Goal: Task Accomplishment & Management: Use online tool/utility

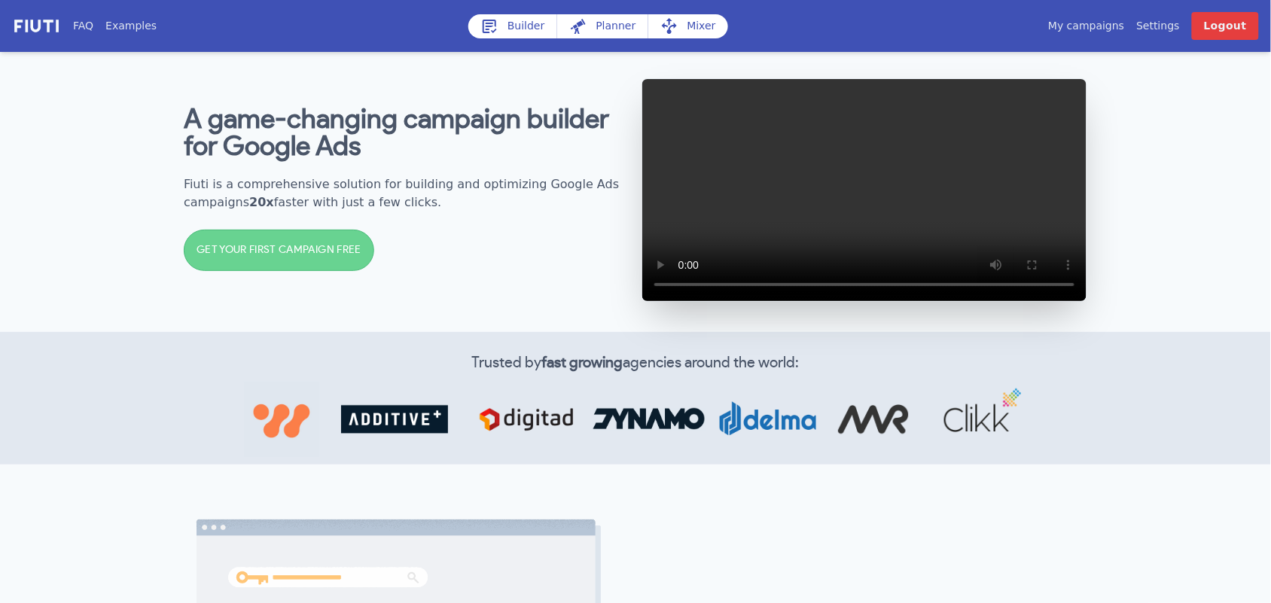
click at [1089, 23] on link "My campaigns" at bounding box center [1086, 26] width 76 height 16
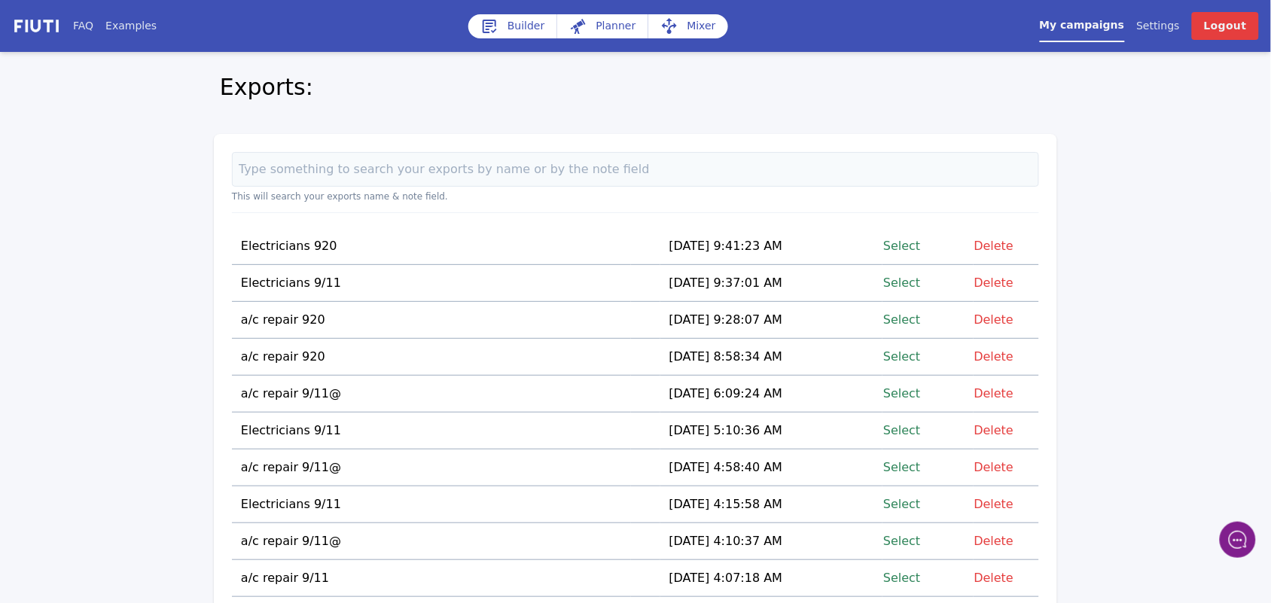
click at [904, 319] on link "Select" at bounding box center [901, 320] width 37 height 20
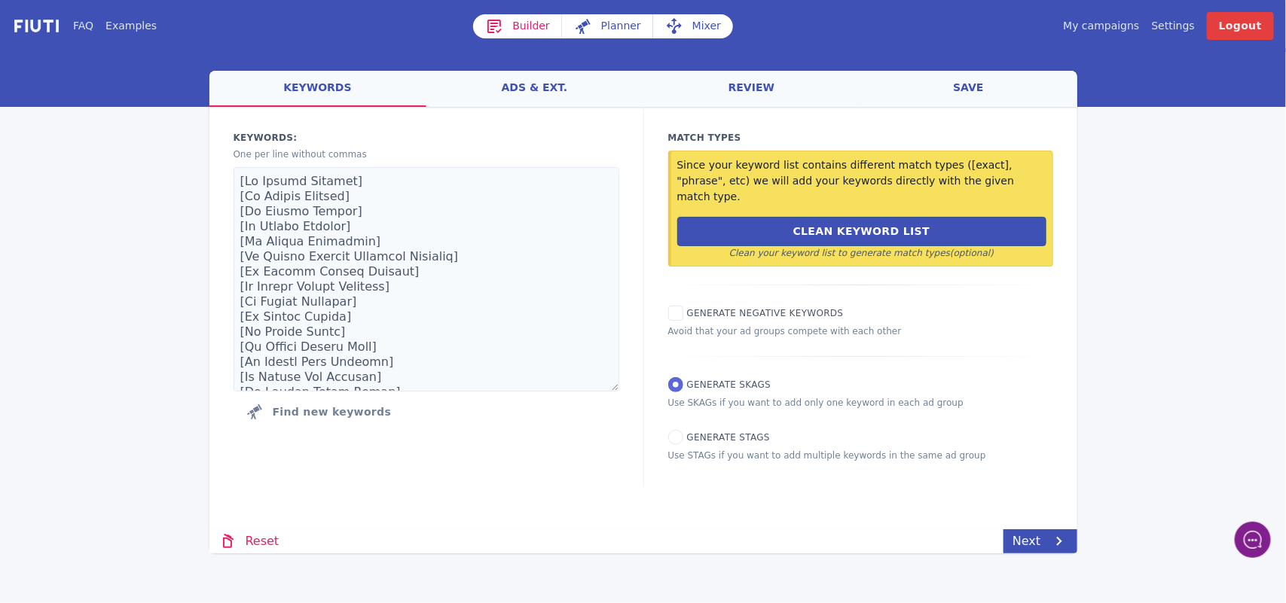
click at [697, 16] on link "Mixer" at bounding box center [693, 26] width 80 height 24
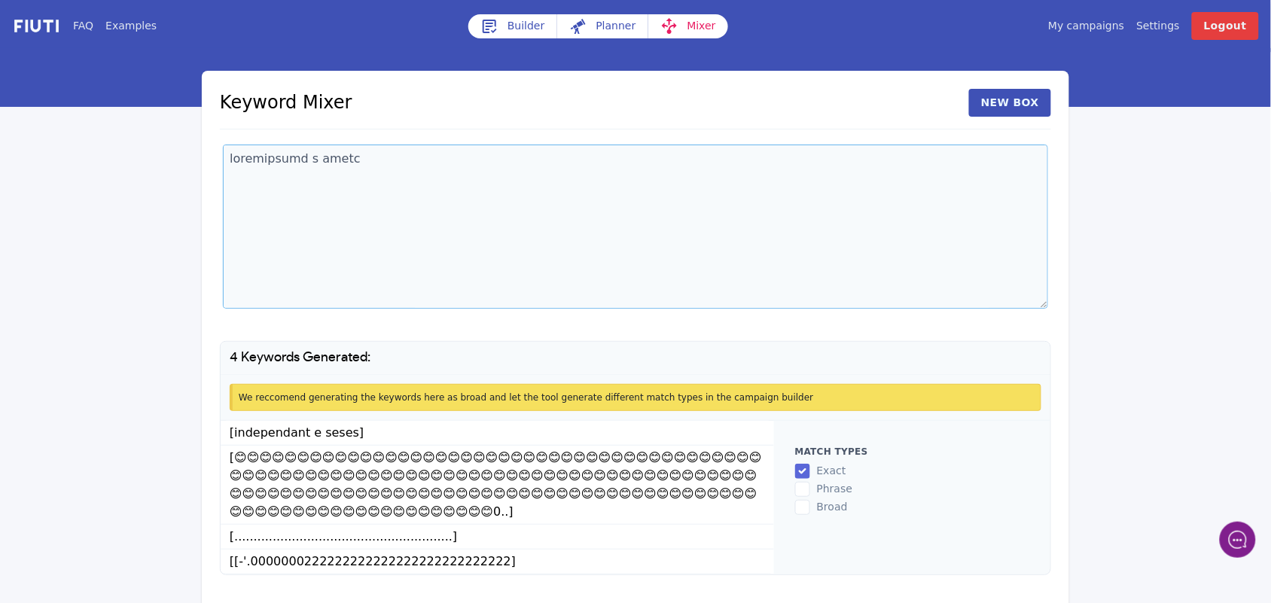
drag, startPoint x: 371, startPoint y: 157, endPoint x: 201, endPoint y: 178, distance: 171.6
click at [202, 178] on div "Keyword Mixer New Box 4 Keywords Generated: We reccomend generating the keyword…" at bounding box center [636, 332] width 868 height 523
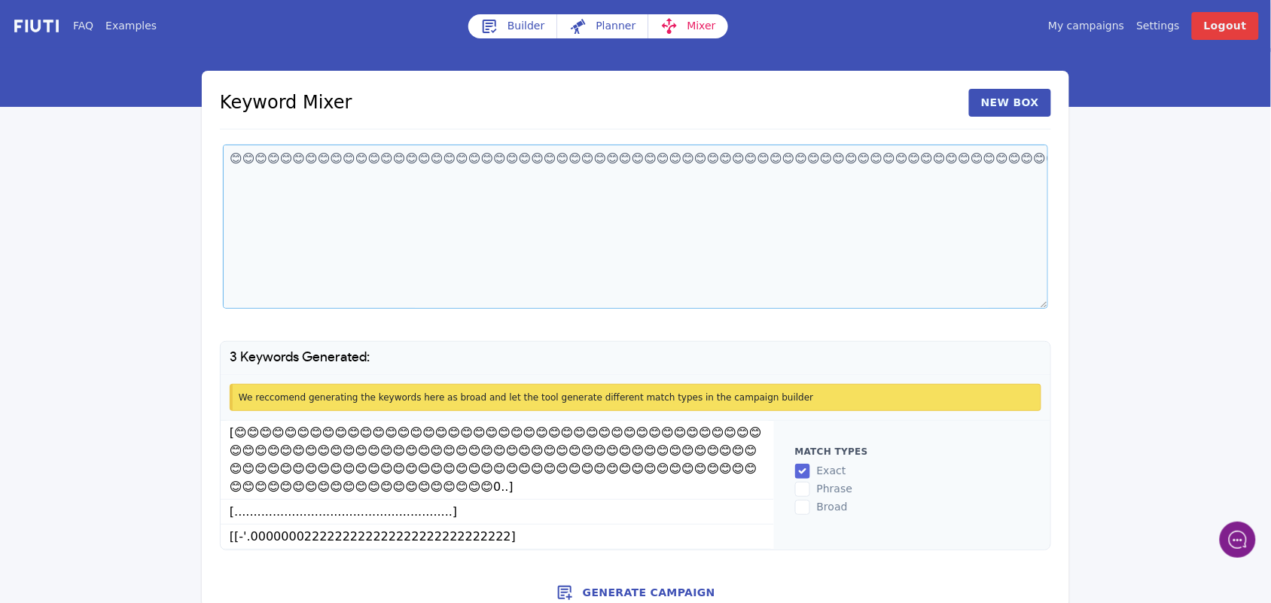
type textarea "😊😊😊😊😊😊😊😊😊😊😊😊😊😊😊😊😊😊😊😊😊😊😊😊😊😊😊😊😊😊😊😊😊😊😊😊😊😊😊😊😊😊😊😊😊😊😊😊😊😊😊😊😊😊😊😊😊😊😊😊😊😊😊😊😊😊😊😊😊😊😊😊😊😊😊😊😊😊😊…"
click at [1107, 26] on link "My campaigns" at bounding box center [1086, 26] width 76 height 16
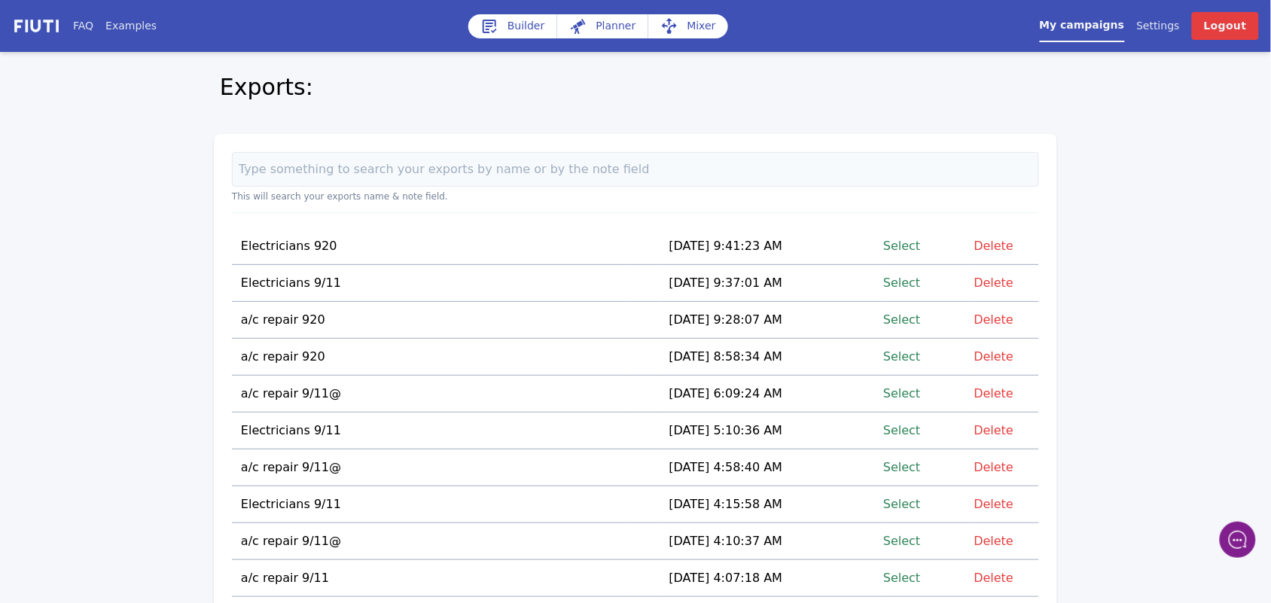
click at [906, 428] on link "Select" at bounding box center [901, 430] width 37 height 20
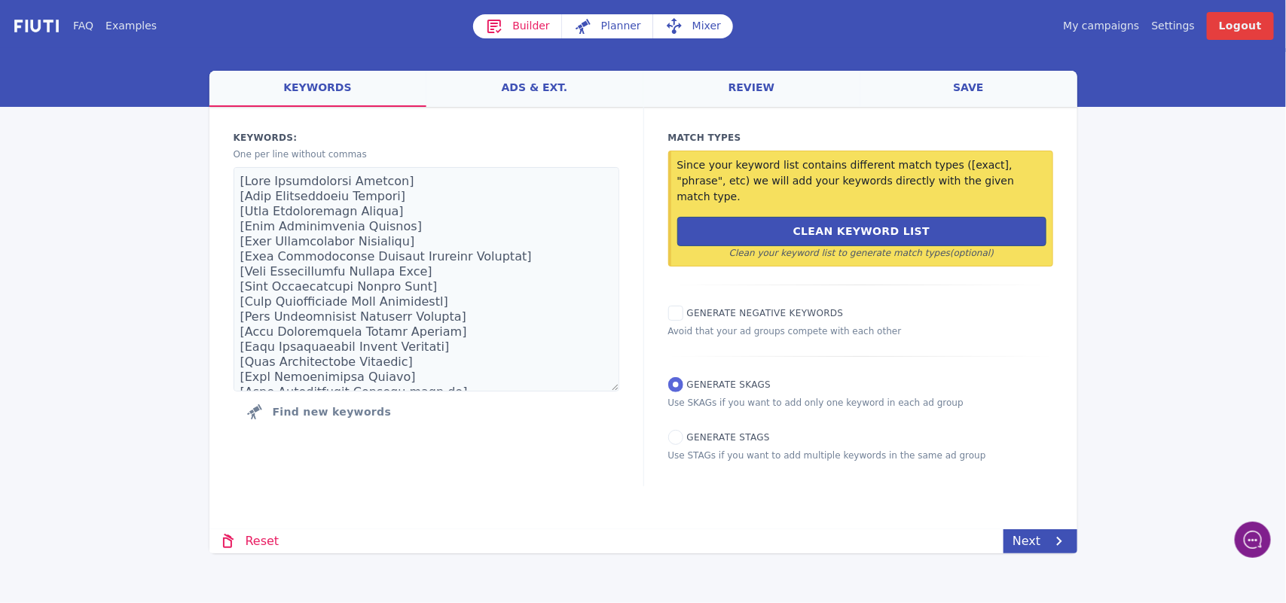
click at [699, 31] on link "Mixer" at bounding box center [693, 26] width 80 height 24
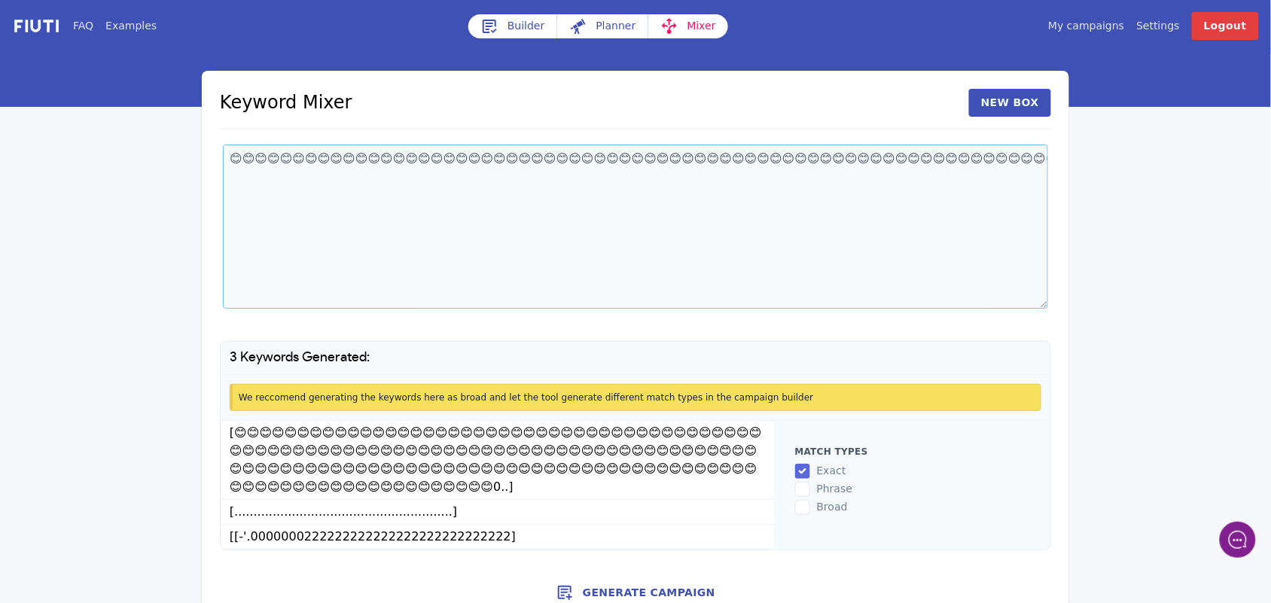
click at [286, 178] on textarea at bounding box center [635, 227] width 825 height 164
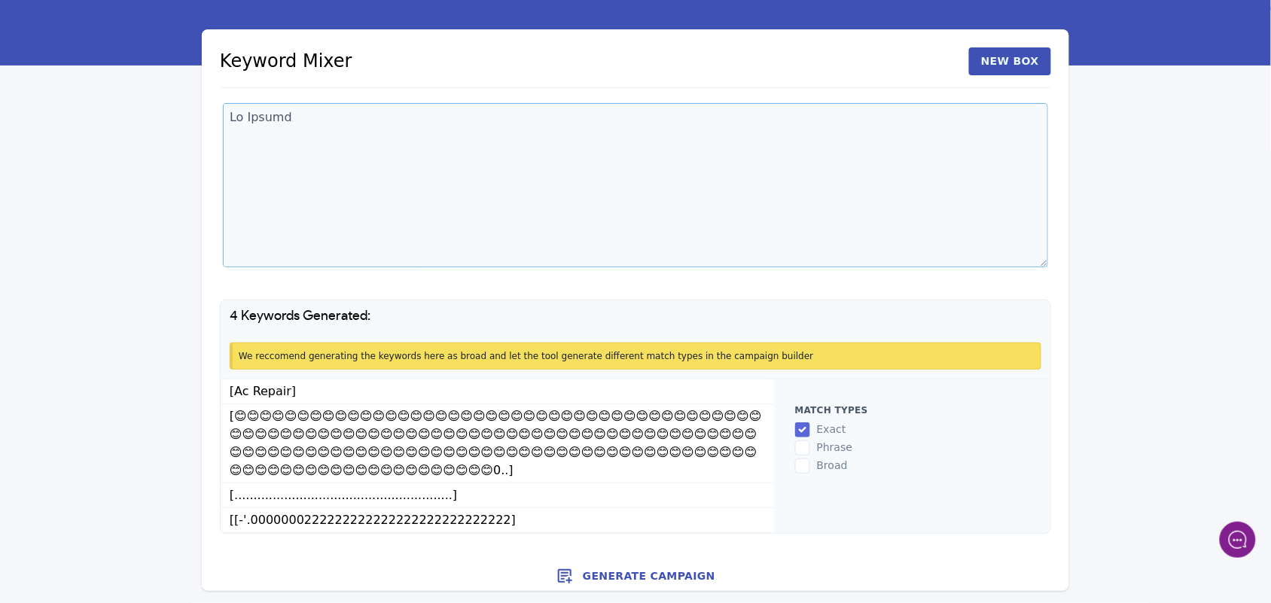
scroll to position [60, 0]
type textarea "Lo Ipsumd 😊😊😊😊😊😊😊😊😊😊😊😊😊😊😊😊😊😊😊😊😊😊😊😊😊😊😊😊😊😊😊😊😊😊😊😊😊😊😊😊😊😊😊😊😊😊😊😊😊😊😊😊😊😊😊😊😊😊😊😊😊😊😊😊😊😊😊😊😊…"
click at [484, 520] on li "[[-'.0000000222222222222222222222222222]" at bounding box center [498, 520] width 554 height 25
click at [487, 516] on li "[[-'.0000000222222222222222222222222222]" at bounding box center [498, 520] width 554 height 25
click at [1017, 47] on button "New Box" at bounding box center [1010, 61] width 82 height 28
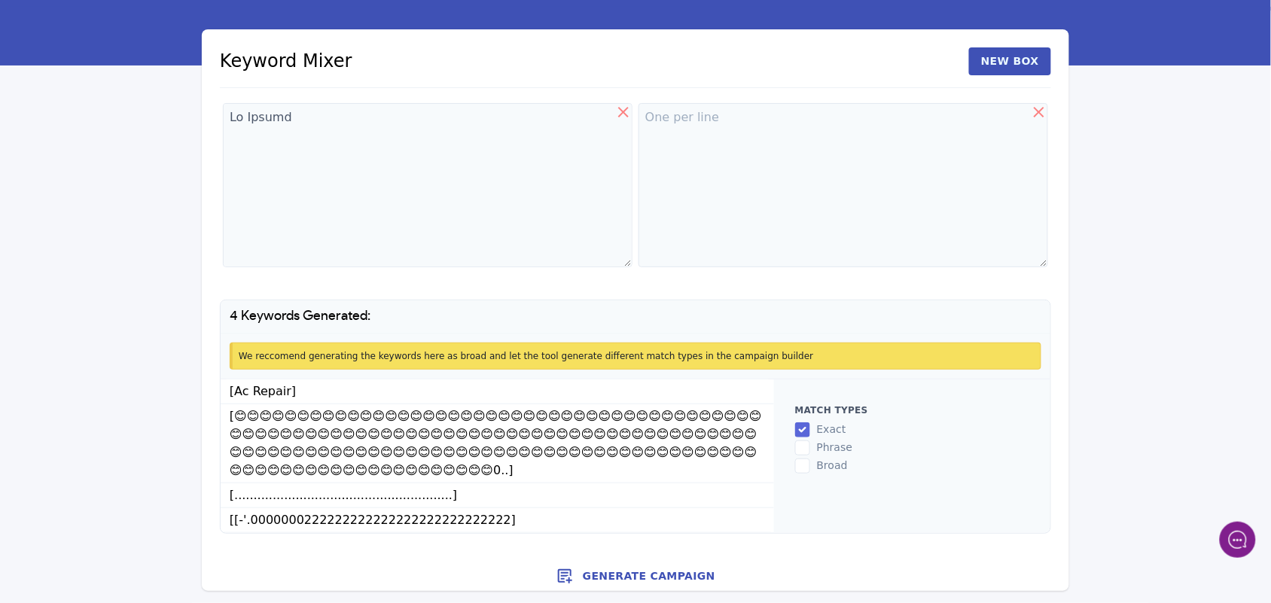
click at [626, 103] on icon at bounding box center [624, 112] width 18 height 18
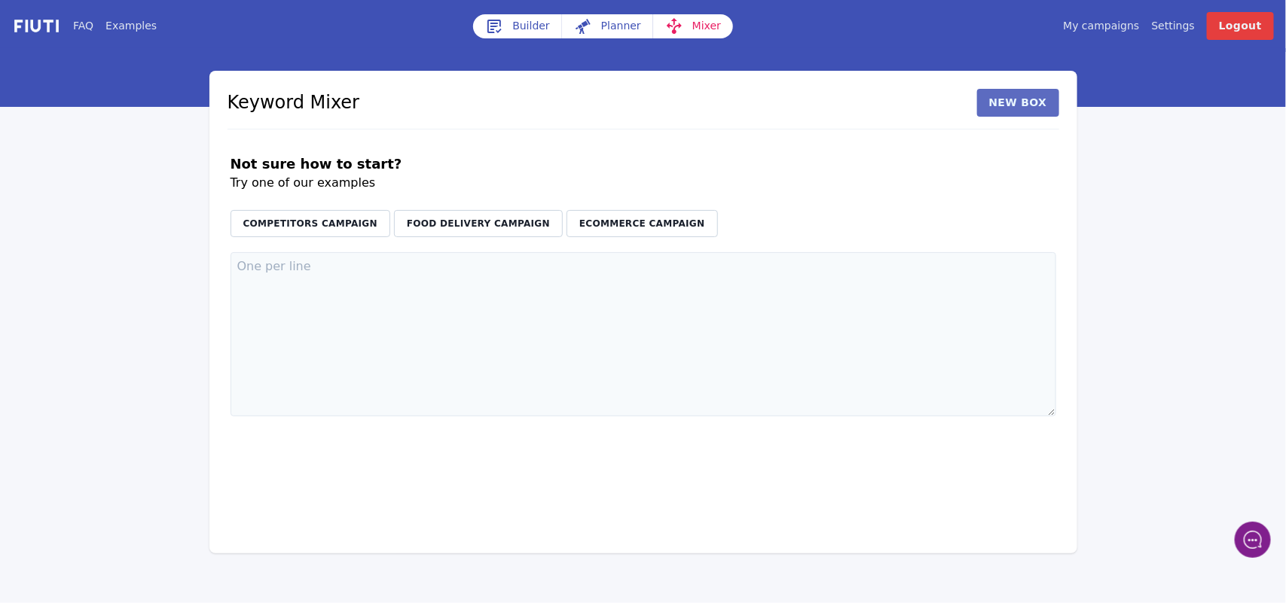
click at [1026, 102] on button "New Box" at bounding box center [1018, 103] width 82 height 28
click at [339, 291] on textarea at bounding box center [435, 334] width 410 height 164
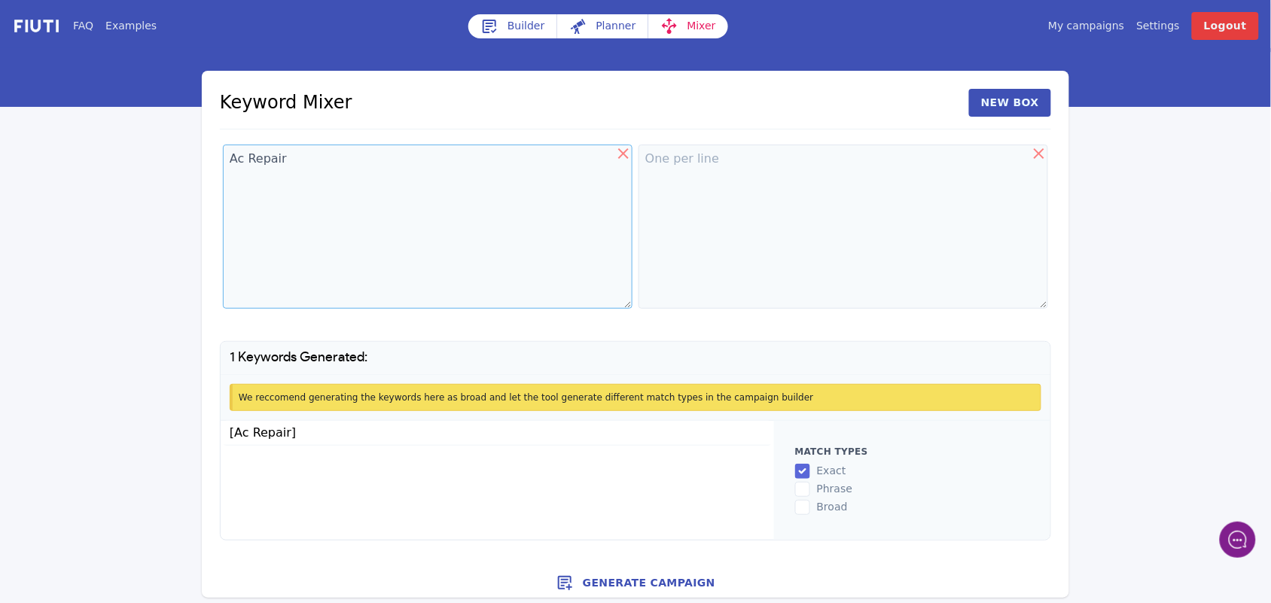
type textarea "Ac Repair"
click at [697, 158] on textarea at bounding box center [844, 227] width 410 height 164
paste textarea "[GEOGRAPHIC_DATA] [GEOGRAPHIC_DATA][PERSON_NAME] [GEOGRAPHIC_DATA] Desire Area …"
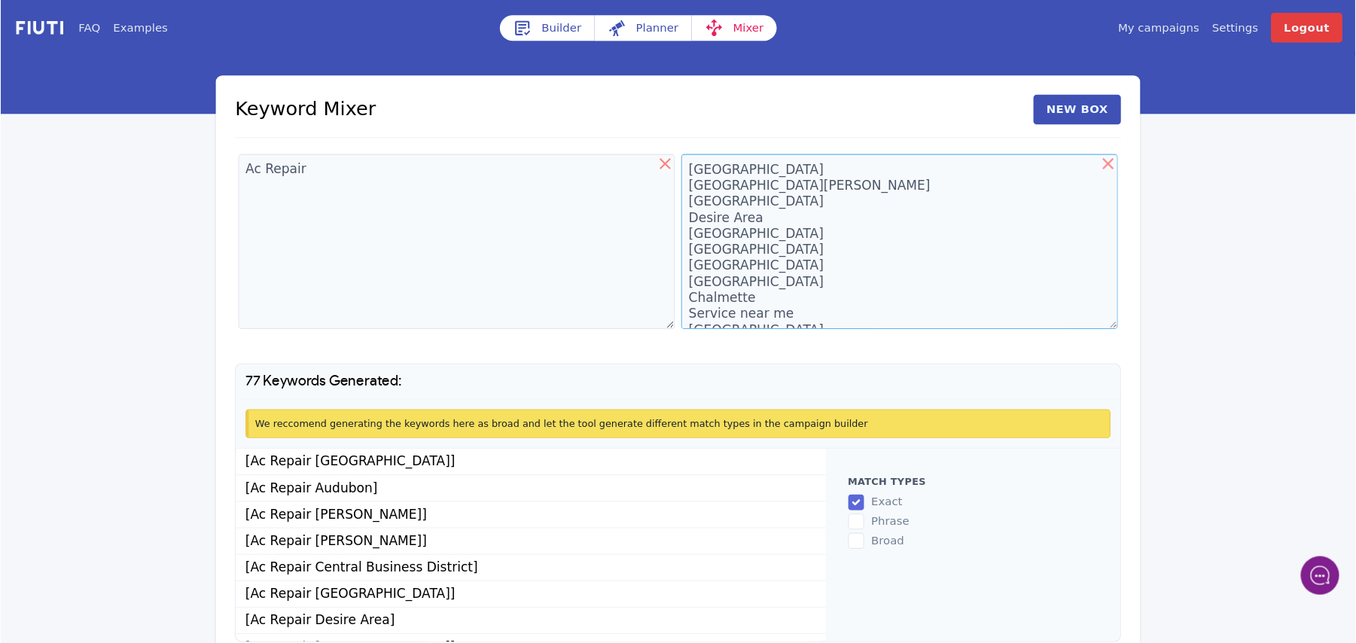
scroll to position [14891, 0]
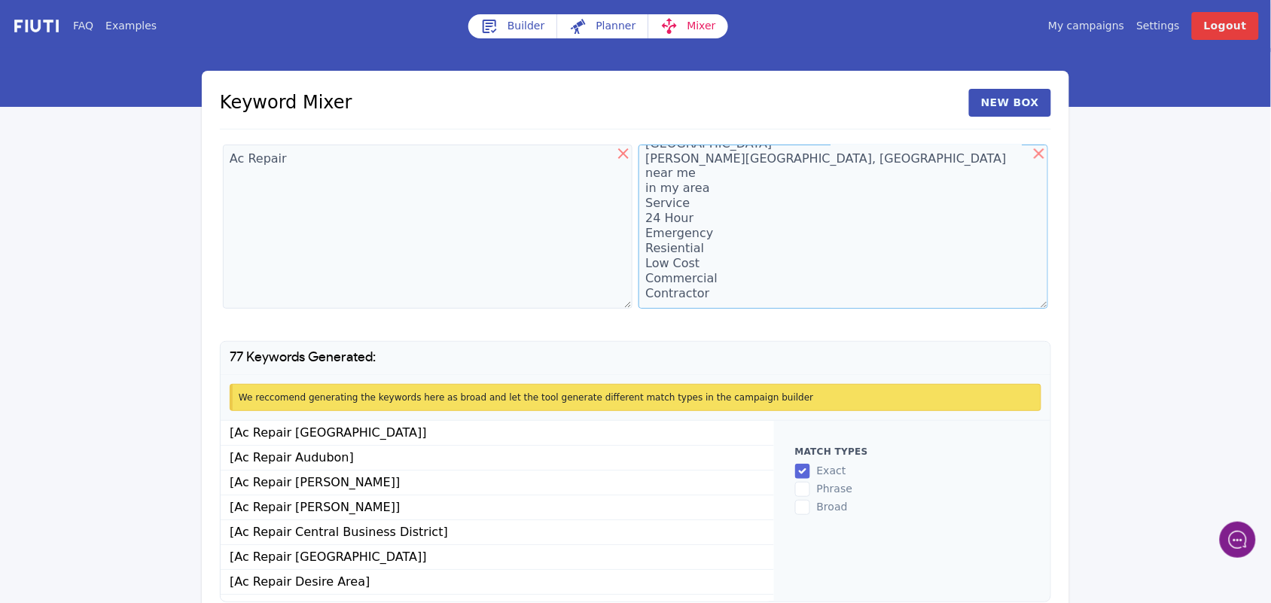
type textarea "[GEOGRAPHIC_DATA] [GEOGRAPHIC_DATA][PERSON_NAME] [GEOGRAPHIC_DATA] Desire Area …"
click at [335, 152] on textarea "Ac Repair" at bounding box center [428, 227] width 410 height 164
type textarea "Ac Repair Furnace Repaie"
drag, startPoint x: 329, startPoint y: 168, endPoint x: 228, endPoint y: 157, distance: 101.5
click at [228, 157] on textarea "Ac Repair Furnace Repaie" at bounding box center [428, 227] width 410 height 164
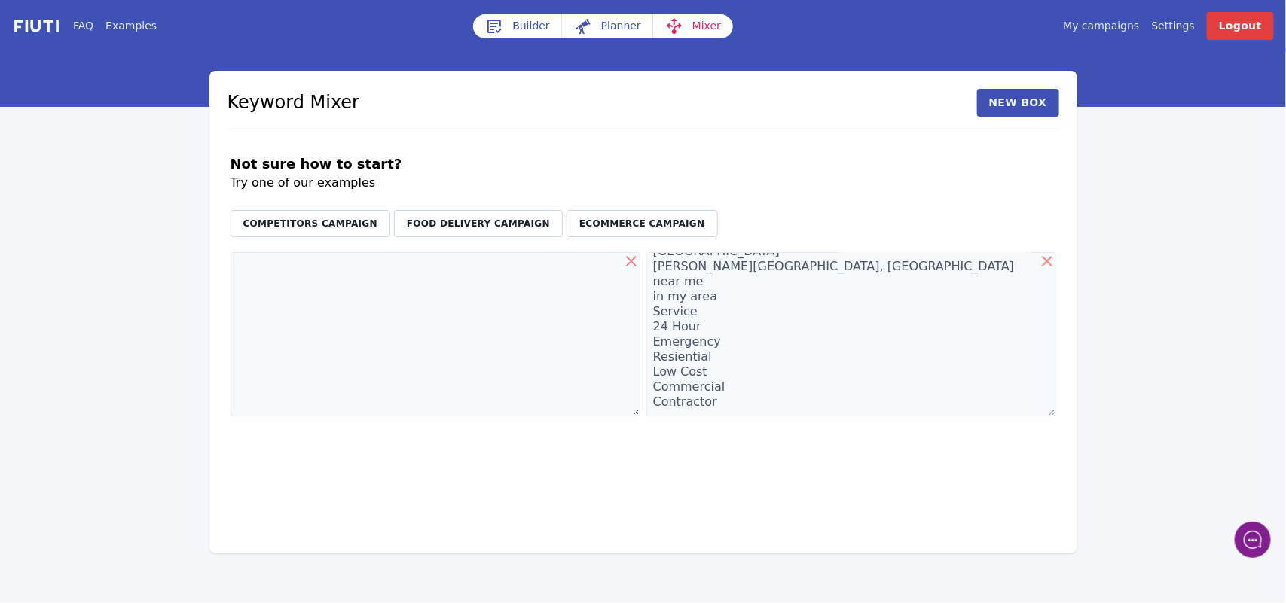
click at [1045, 262] on icon at bounding box center [1047, 261] width 11 height 11
type textarea "[GEOGRAPHIC_DATA] [GEOGRAPHIC_DATA][PERSON_NAME] [GEOGRAPHIC_DATA] Desire Area …"
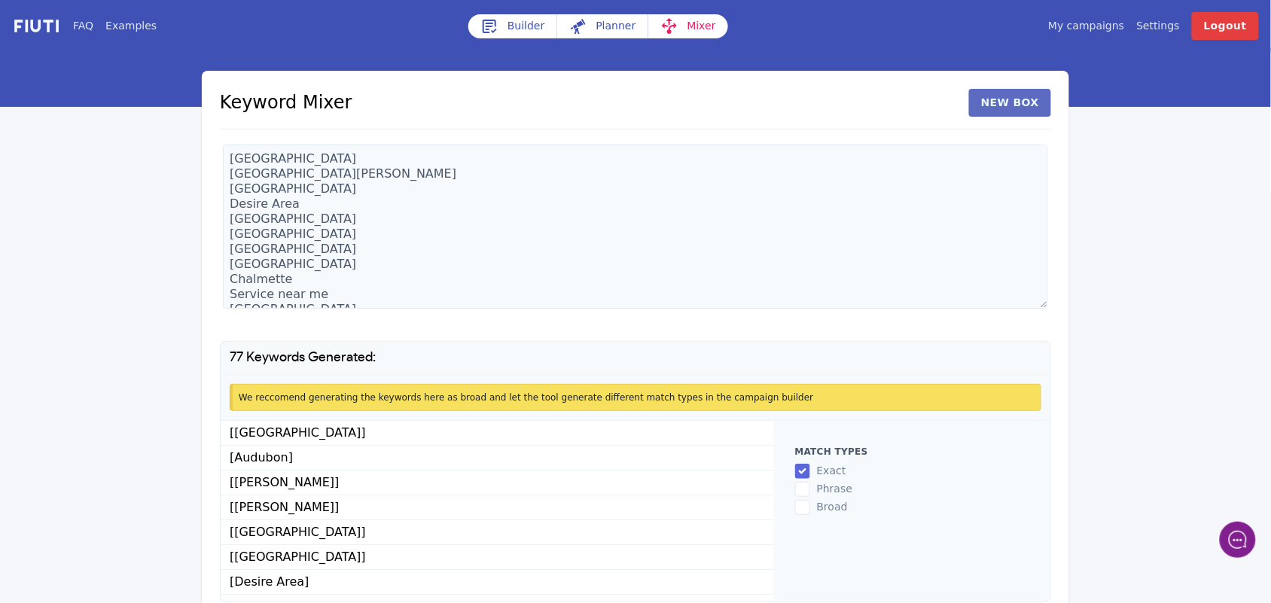
click at [999, 108] on button "New Box" at bounding box center [1010, 103] width 82 height 28
click at [536, 158] on textarea at bounding box center [635, 227] width 271 height 164
click at [819, 172] on textarea at bounding box center [912, 227] width 271 height 164
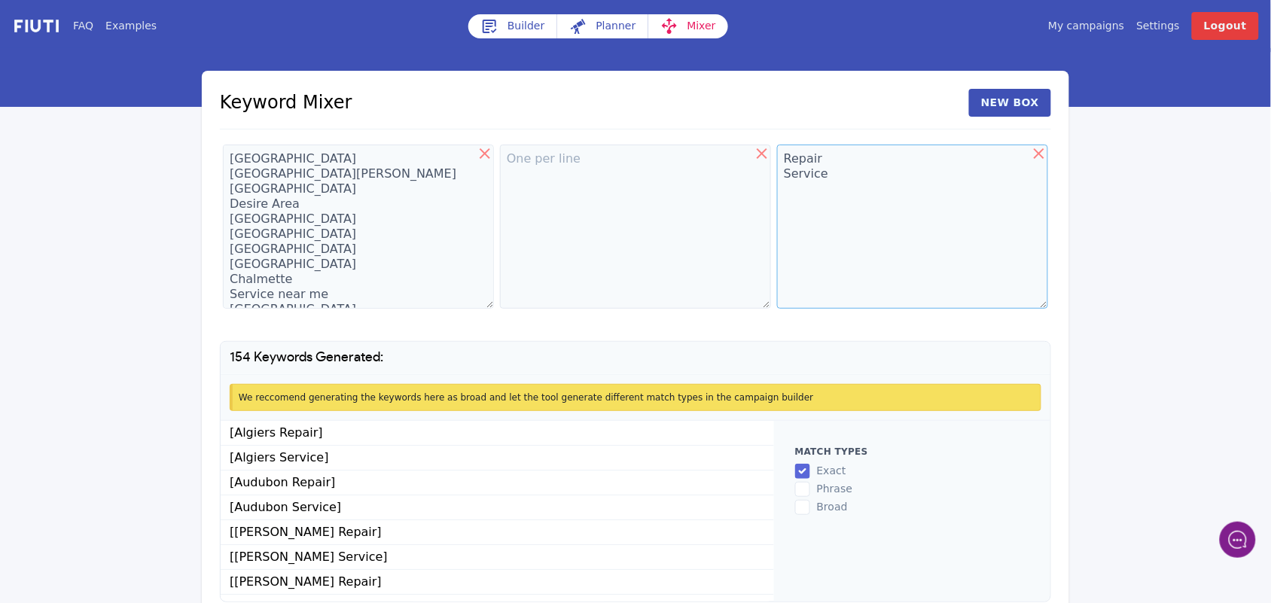
type textarea "Repair Service"
click at [273, 224] on textarea "[GEOGRAPHIC_DATA] [GEOGRAPHIC_DATA][PERSON_NAME] [GEOGRAPHIC_DATA] Desire Area …" at bounding box center [358, 227] width 271 height 164
drag, startPoint x: 273, startPoint y: 224, endPoint x: 247, endPoint y: 236, distance: 28.0
click at [482, 151] on icon at bounding box center [485, 154] width 18 height 18
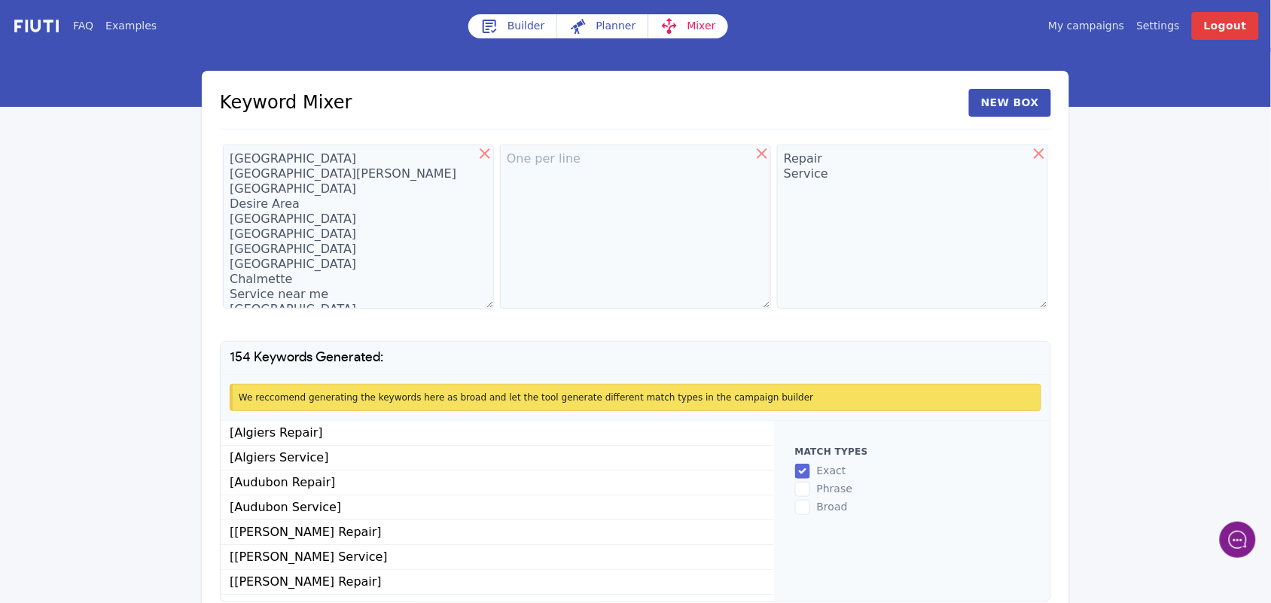
type textarea "Repair Service"
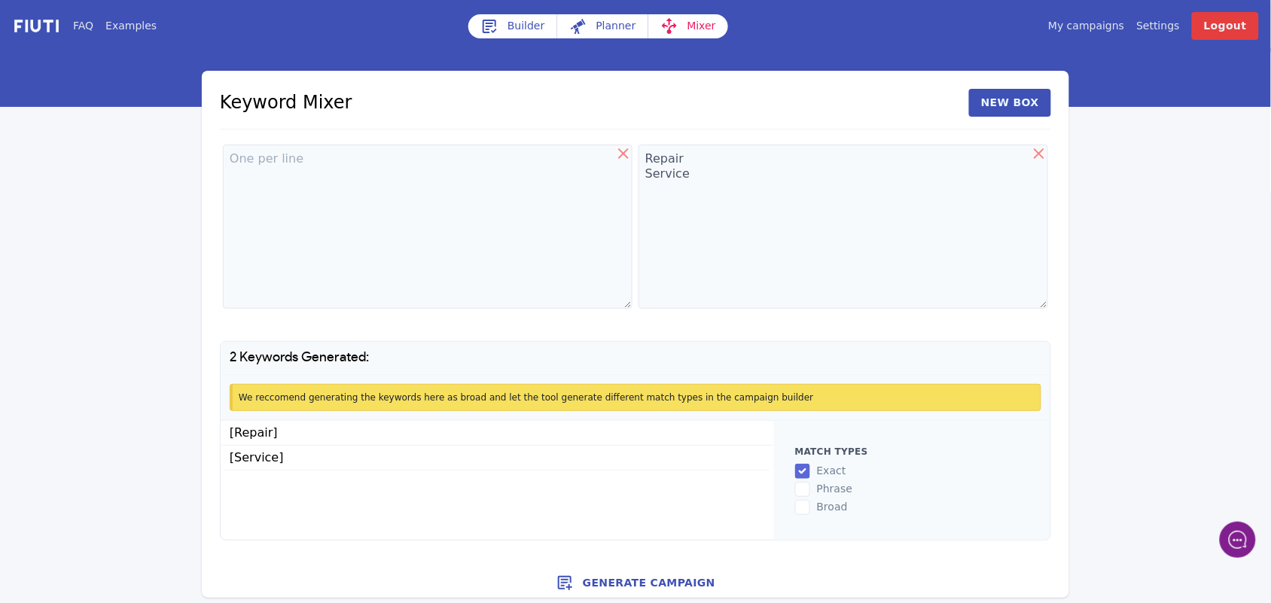
click at [622, 156] on icon at bounding box center [623, 153] width 11 height 11
type textarea "Repair Service"
click at [990, 106] on button "New Box" at bounding box center [1010, 103] width 82 height 28
click at [265, 173] on textarea "Repair Service" at bounding box center [358, 227] width 271 height 164
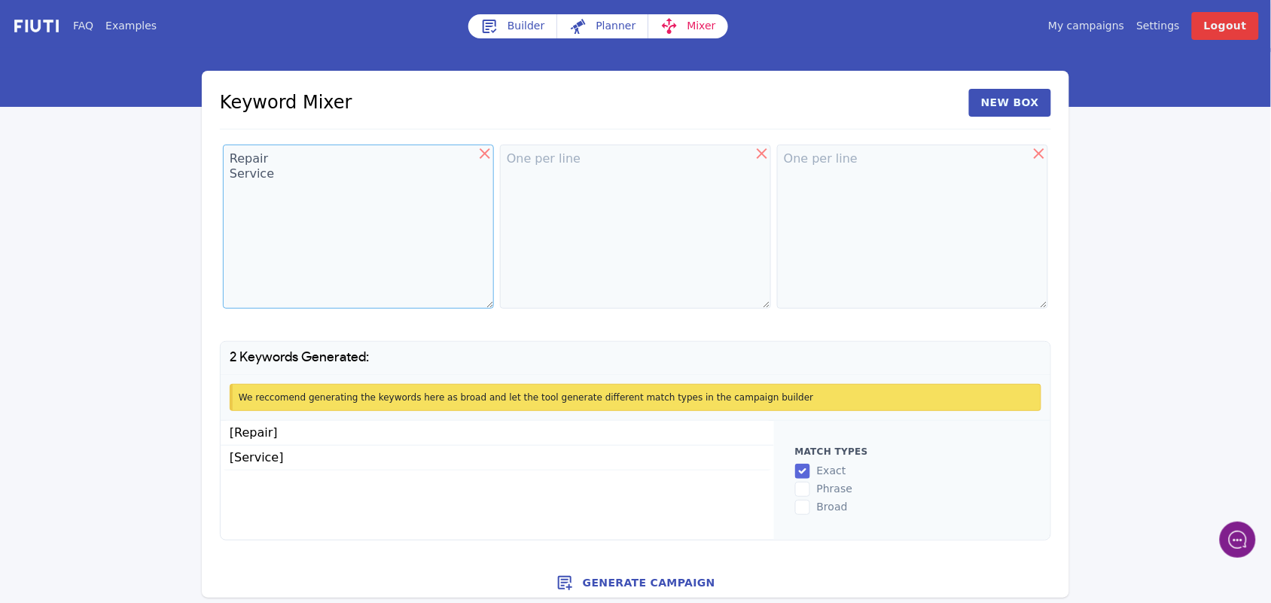
drag, startPoint x: 265, startPoint y: 173, endPoint x: 752, endPoint y: 302, distance: 503.2
click at [783, 249] on div "Repair Service" at bounding box center [635, 229] width 831 height 175
click at [754, 302] on div "Repair Service" at bounding box center [635, 229] width 831 height 175
click at [267, 166] on textarea "Repair Service" at bounding box center [358, 227] width 271 height 164
drag, startPoint x: 267, startPoint y: 166, endPoint x: 1, endPoint y: -66, distance: 353.9
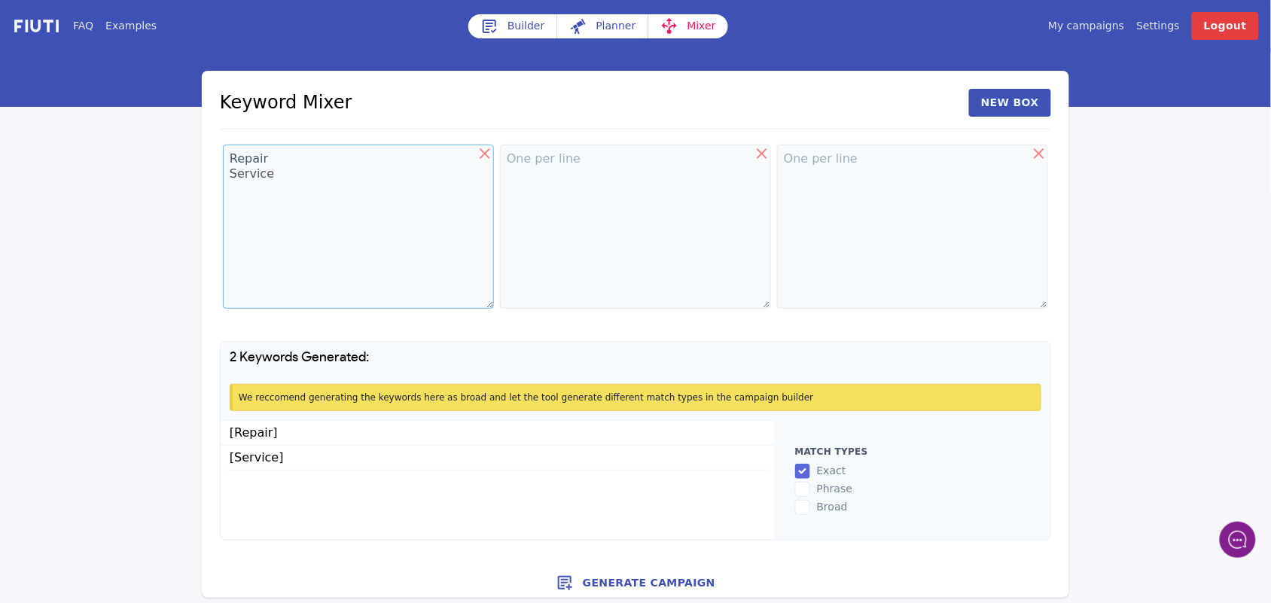
click at [1, 0] on html "FAQ Examples Builder Planner Mixer My campaigns Price Settings Login Logout Key…" at bounding box center [635, 305] width 1271 height 610
type textarea "Ac"
click at [554, 163] on textarea at bounding box center [635, 227] width 271 height 164
type textarea "Repair Service Installation"
click at [813, 163] on textarea at bounding box center [912, 227] width 271 height 164
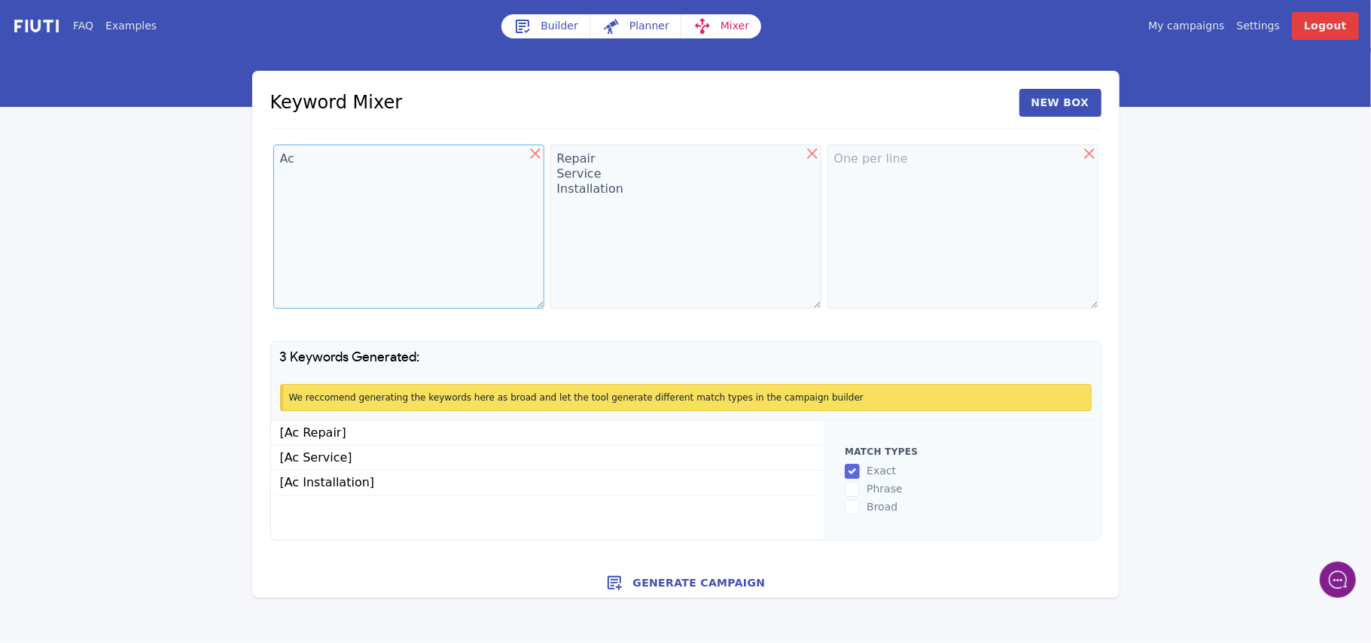
click at [319, 166] on textarea "Ac" at bounding box center [408, 227] width 271 height 164
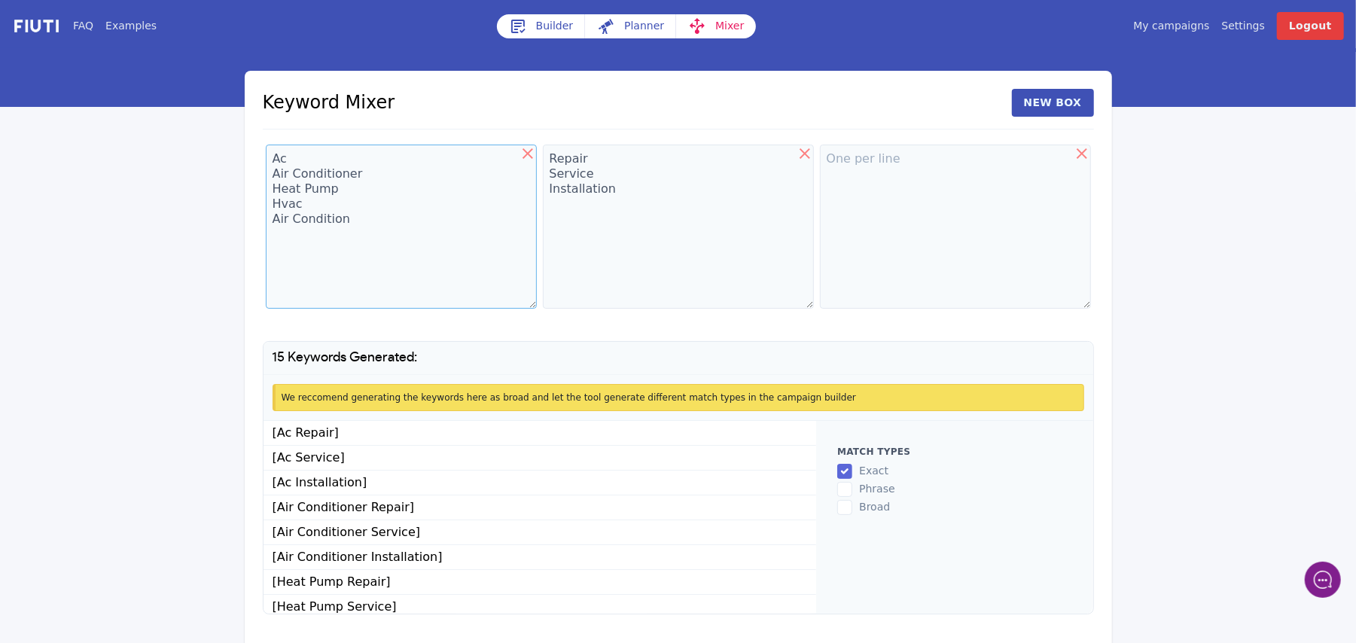
click at [322, 169] on textarea "Ac Air Conditioner Heat Pump Hvac Air Condition" at bounding box center [401, 227] width 271 height 164
click at [354, 212] on textarea "Ac Air Conditioner Heat Pump Hvac Air Condition" at bounding box center [401, 227] width 271 height 164
click at [355, 212] on textarea "Ac Air Conditioner Heat Pump Hvac Air Condition" at bounding box center [401, 227] width 271 height 164
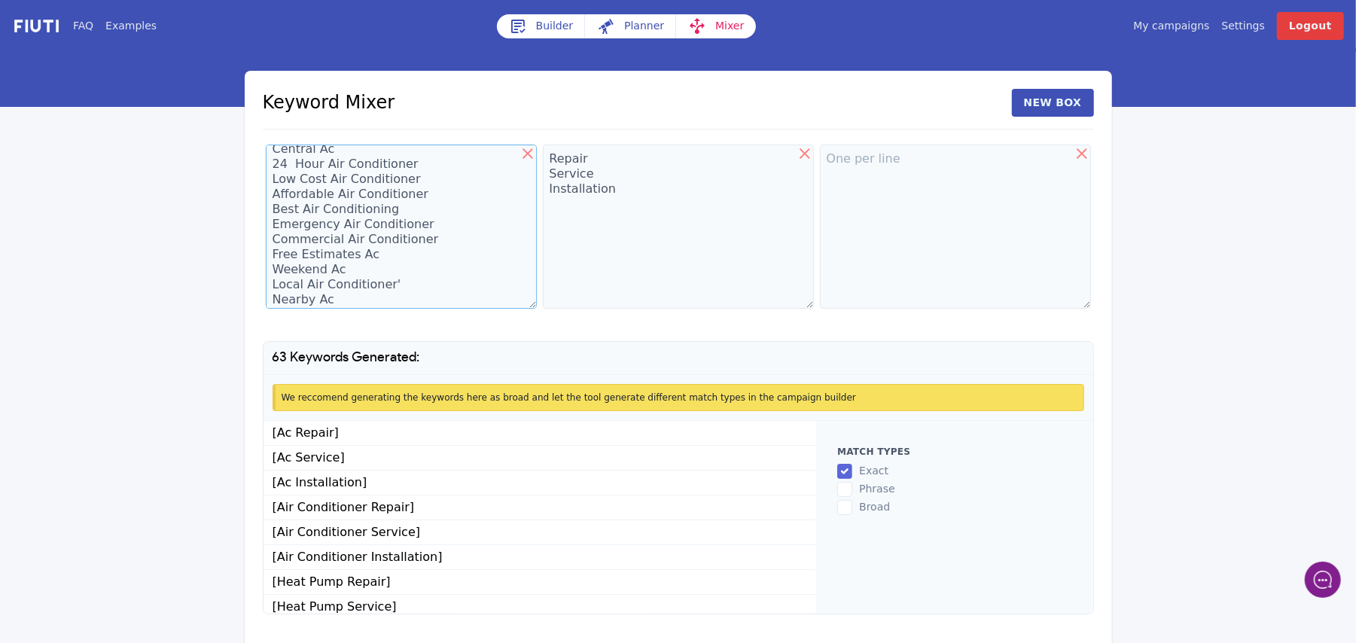
scroll to position [175, 0]
type textarea "Ac Air Conditioner Heat Pump Hvac Air Condition Air Conditioning Thermostat Min…"
click at [581, 203] on textarea "Repair Service Installation" at bounding box center [678, 227] width 271 height 164
click at [616, 188] on textarea "Repair Service Installation" at bounding box center [678, 227] width 271 height 164
type textarea "Repair Service Installation Contractors"
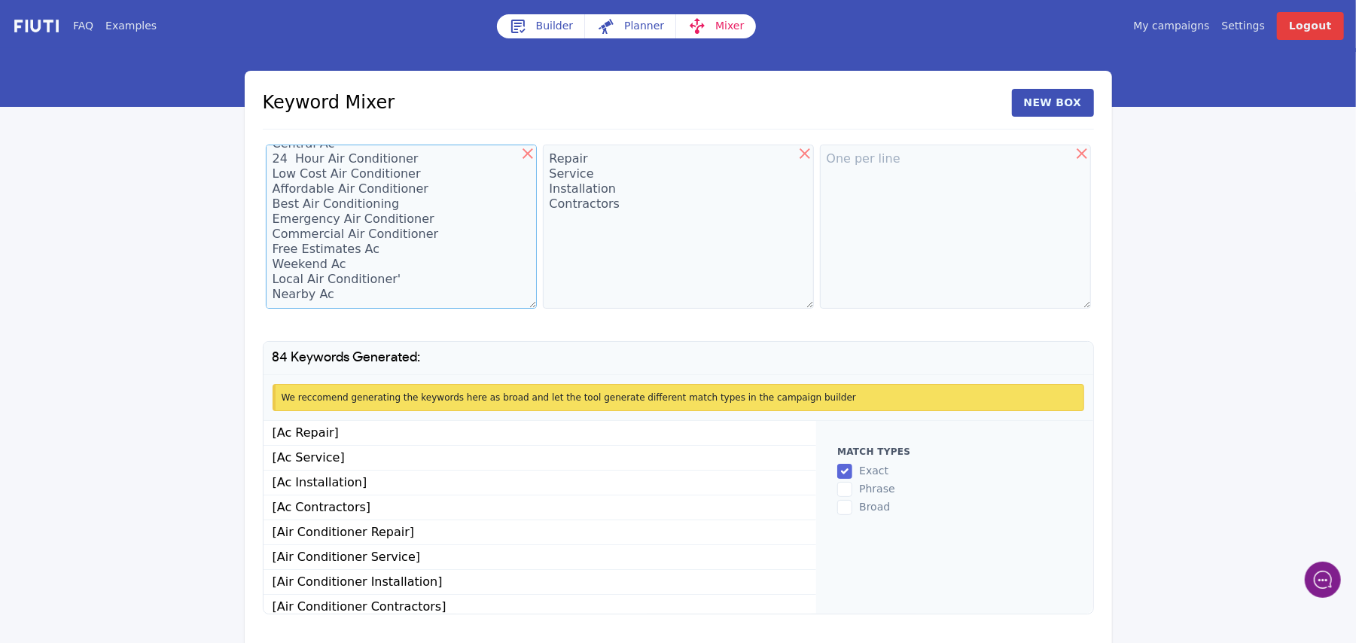
click at [338, 293] on textarea "Ac Air Conditioner Heat Pump Hvac Air Condition Air Conditioning Thermostat Min…" at bounding box center [401, 227] width 271 height 164
type textarea "Ac Air Conditioner Heat Pump Hvac Air Condition Air Conditioning Thermostat Min…"
click at [865, 163] on textarea at bounding box center [955, 227] width 271 height 164
paste textarea "[GEOGRAPHIC_DATA] [GEOGRAPHIC_DATA][PERSON_NAME] [GEOGRAPHIC_DATA] Desire Area …"
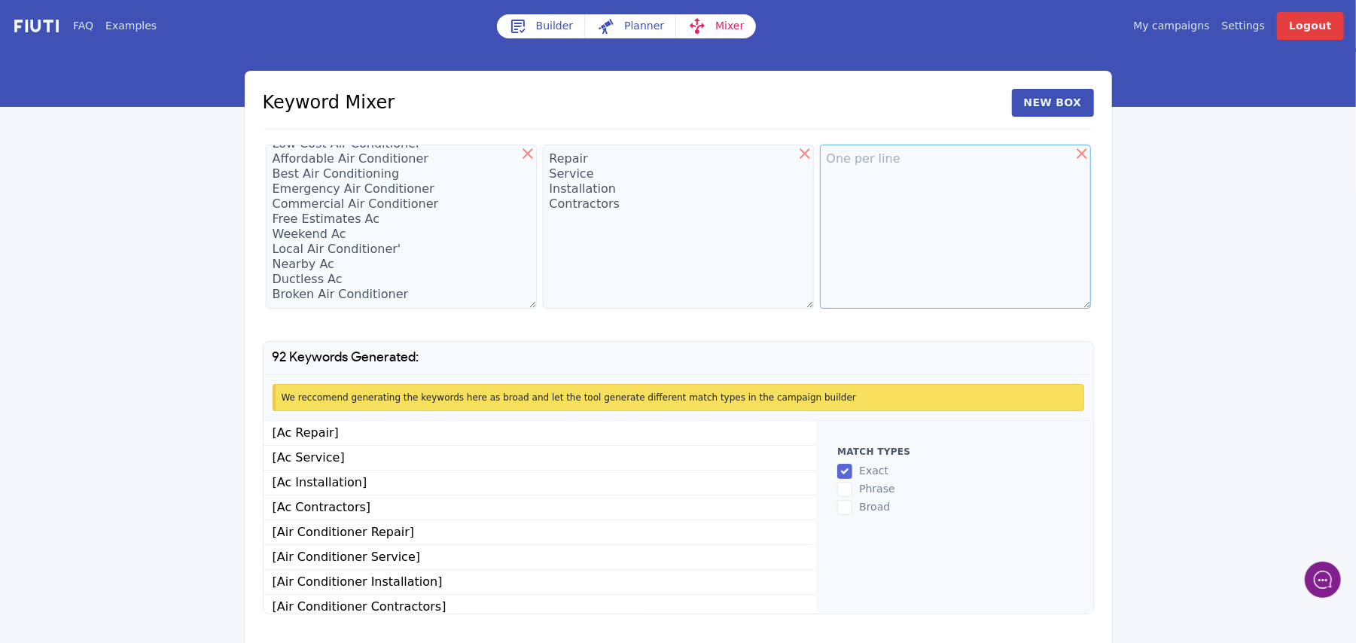
type textarea "[GEOGRAPHIC_DATA] [GEOGRAPHIC_DATA][PERSON_NAME] [GEOGRAPHIC_DATA] Desire Area …"
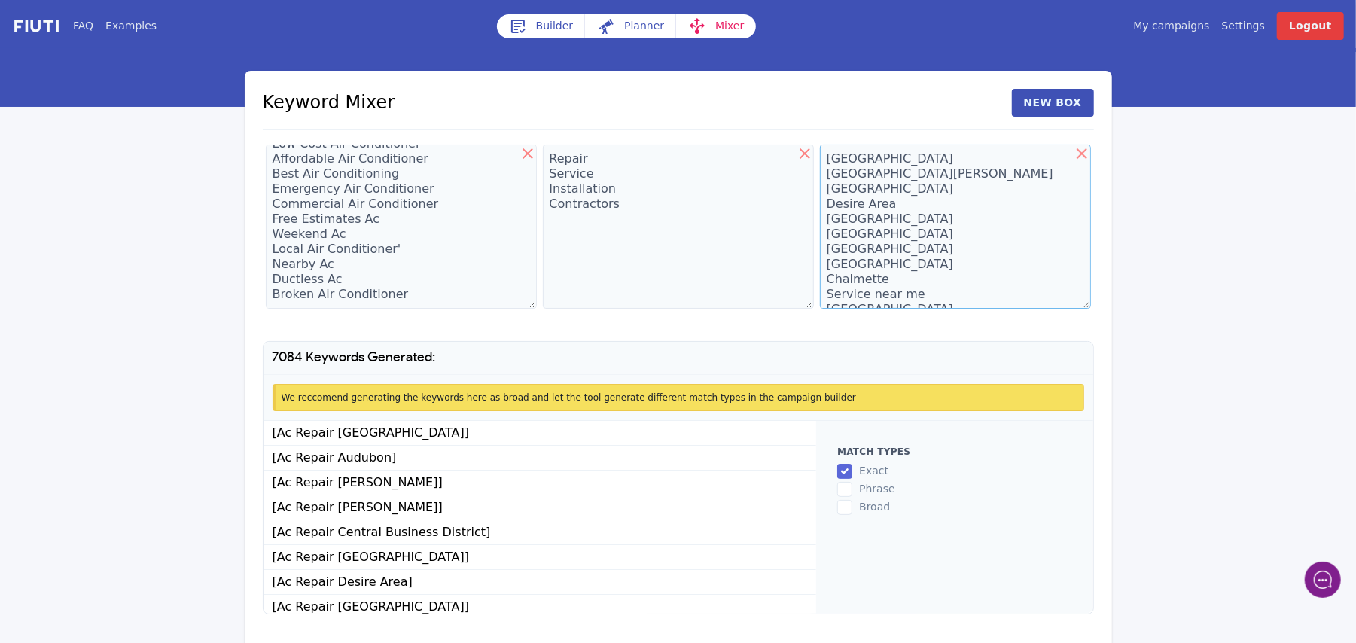
scroll to position [154, 0]
click at [854, 209] on textarea "[GEOGRAPHIC_DATA] [GEOGRAPHIC_DATA][PERSON_NAME] [GEOGRAPHIC_DATA] Desire Area …" at bounding box center [955, 227] width 271 height 164
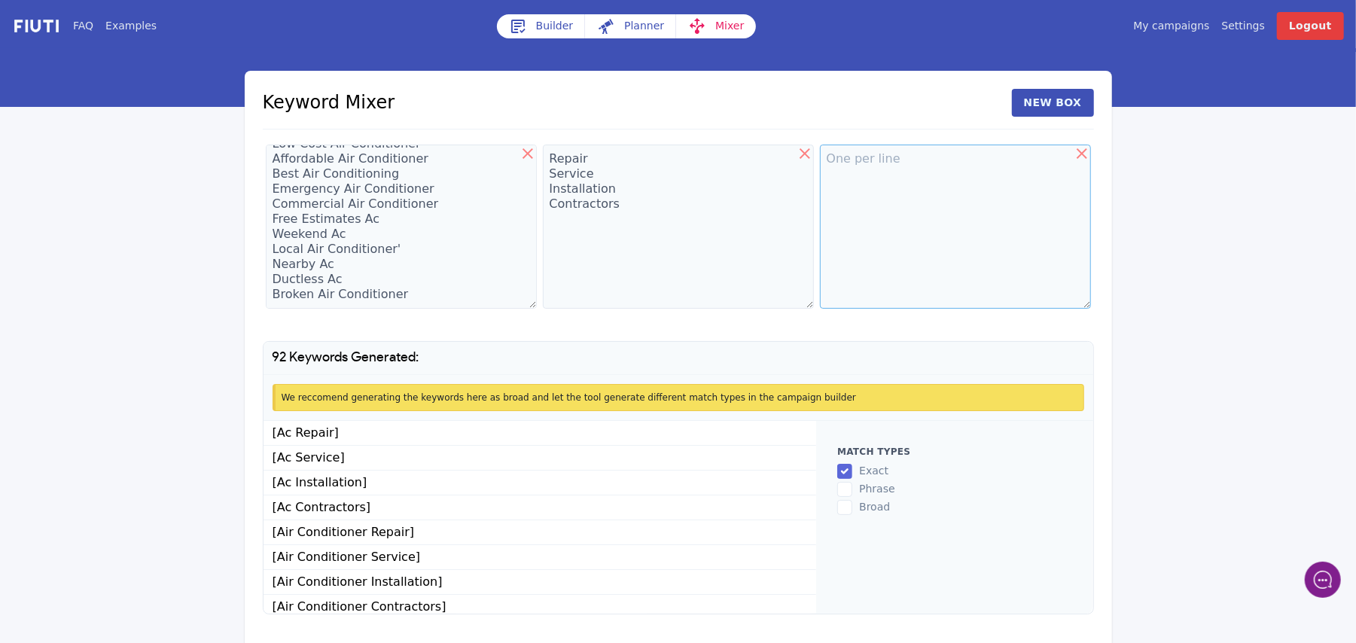
scroll to position [41, 0]
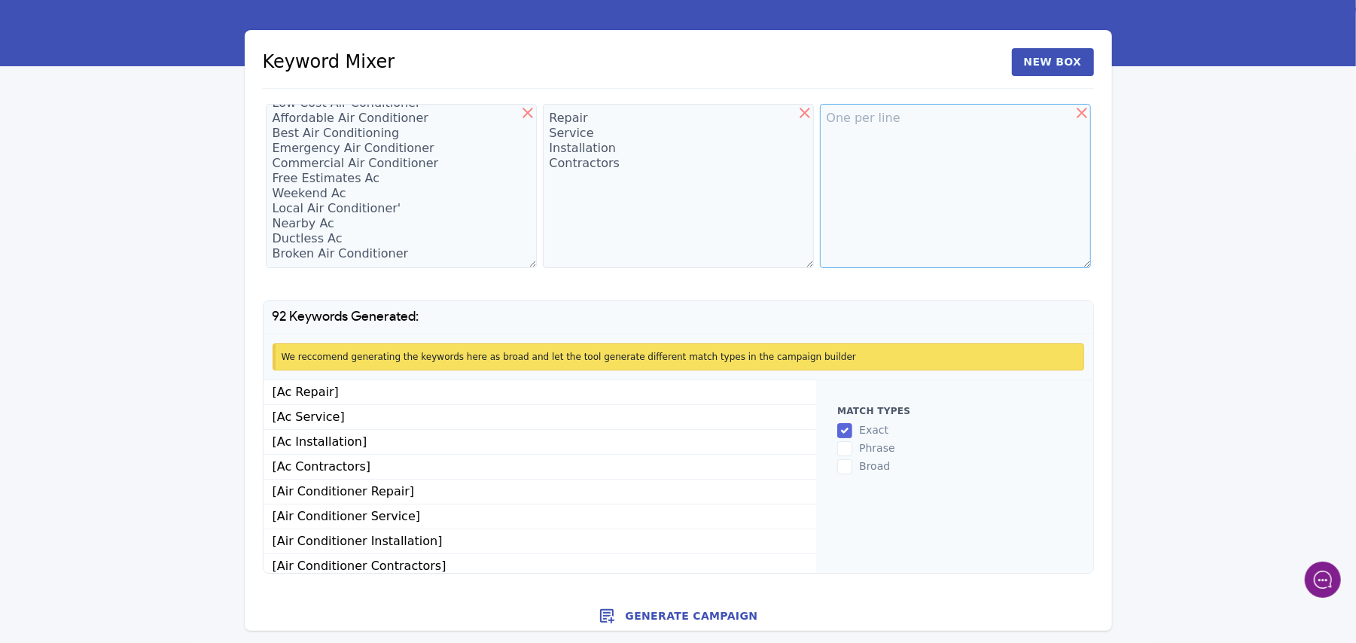
paste textarea "[GEOGRAPHIC_DATA] [GEOGRAPHIC_DATA][PERSON_NAME] [GEOGRAPHIC_DATA] Desire Area …"
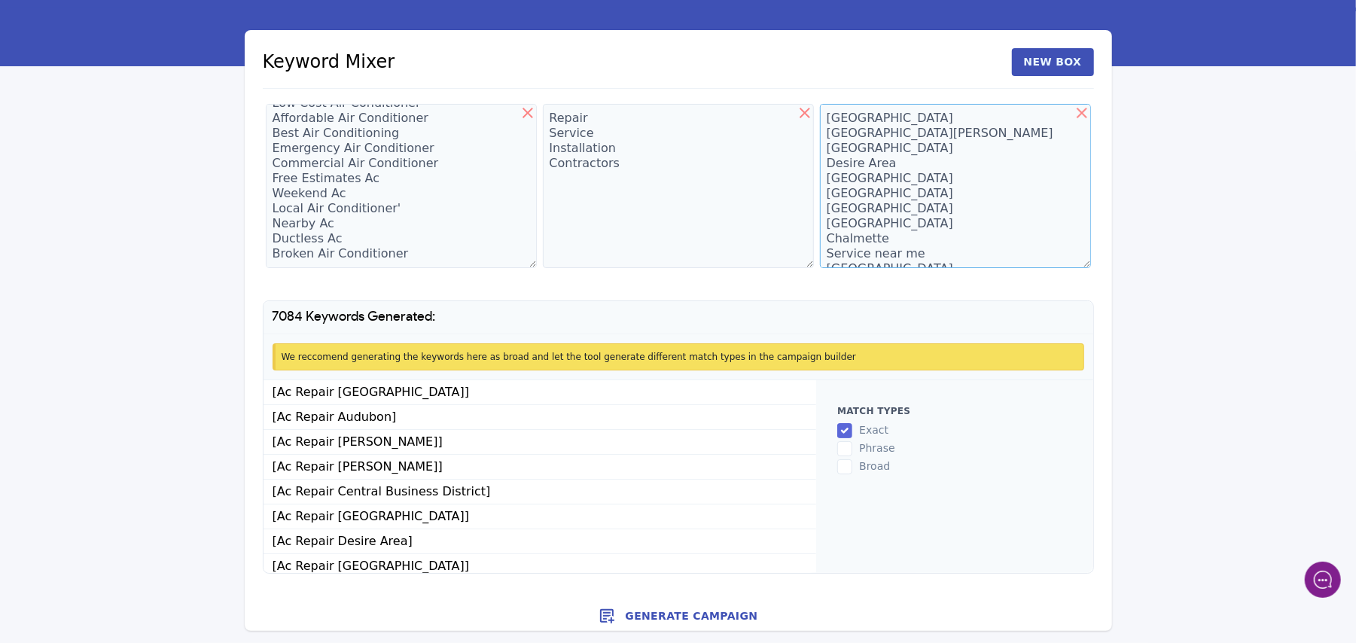
scroll to position [14906, 0]
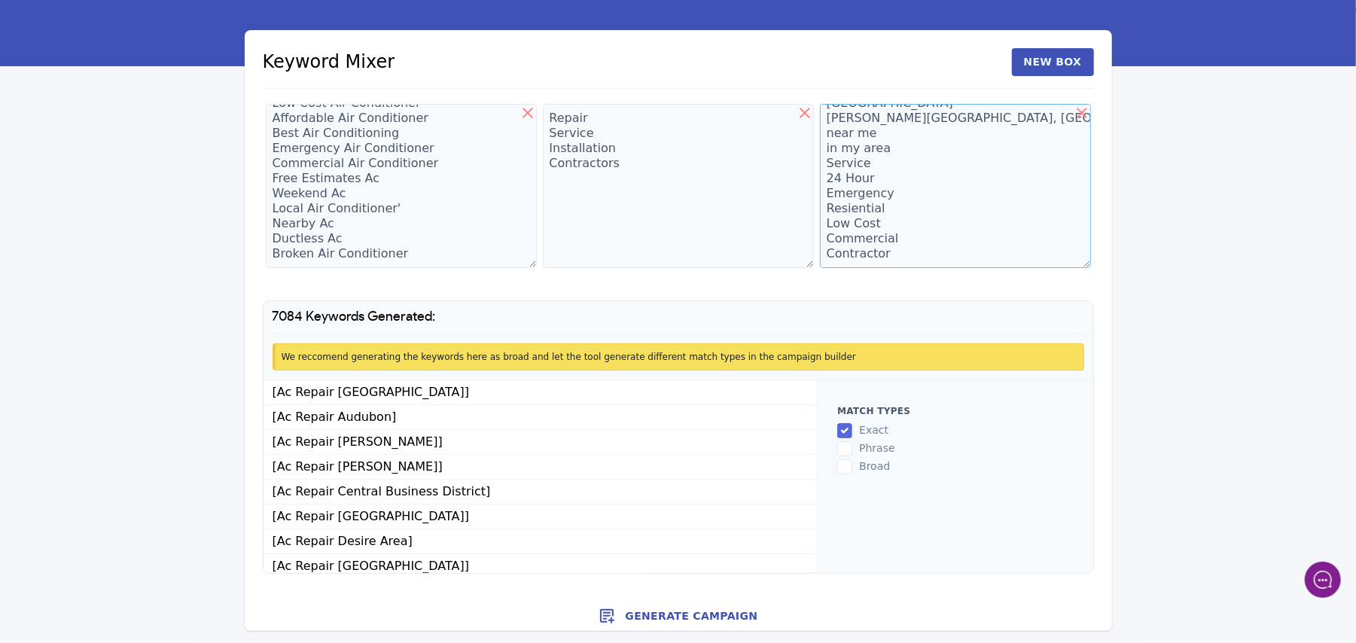
type textarea "[GEOGRAPHIC_DATA] [GEOGRAPHIC_DATA][PERSON_NAME] [GEOGRAPHIC_DATA] Desire Area …"
click at [694, 602] on button "Generate Campaign" at bounding box center [679, 616] width 868 height 30
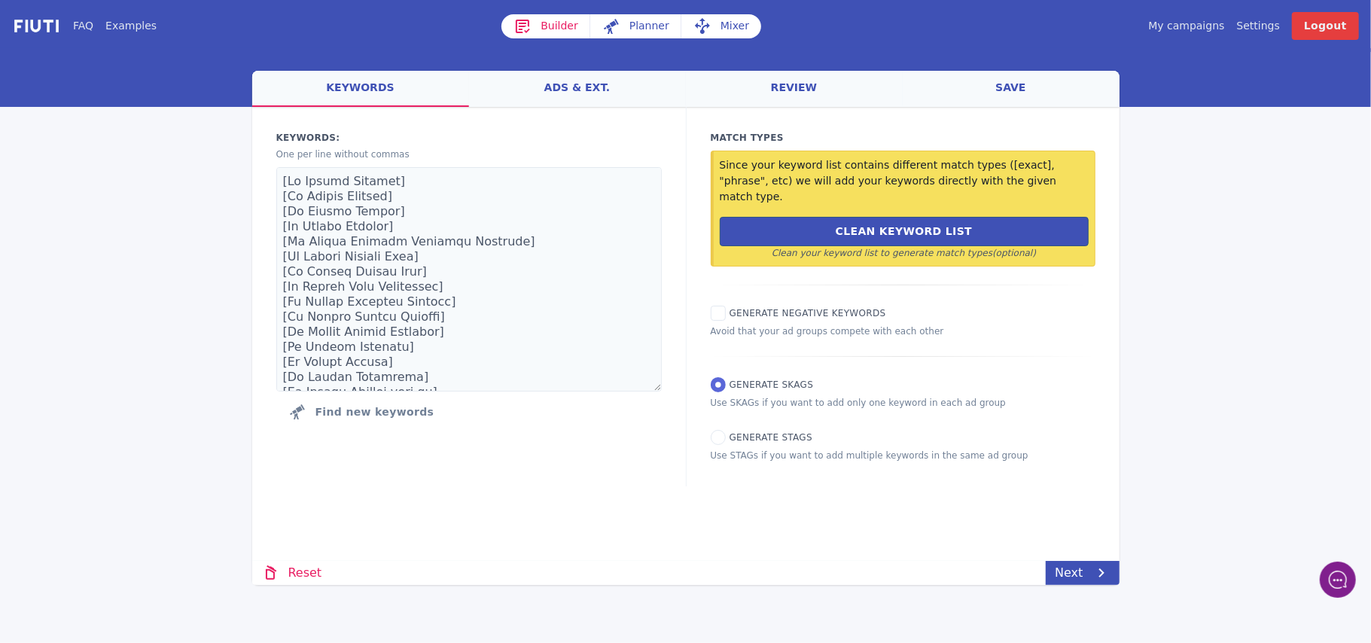
click at [1011, 86] on link "save" at bounding box center [1011, 89] width 217 height 36
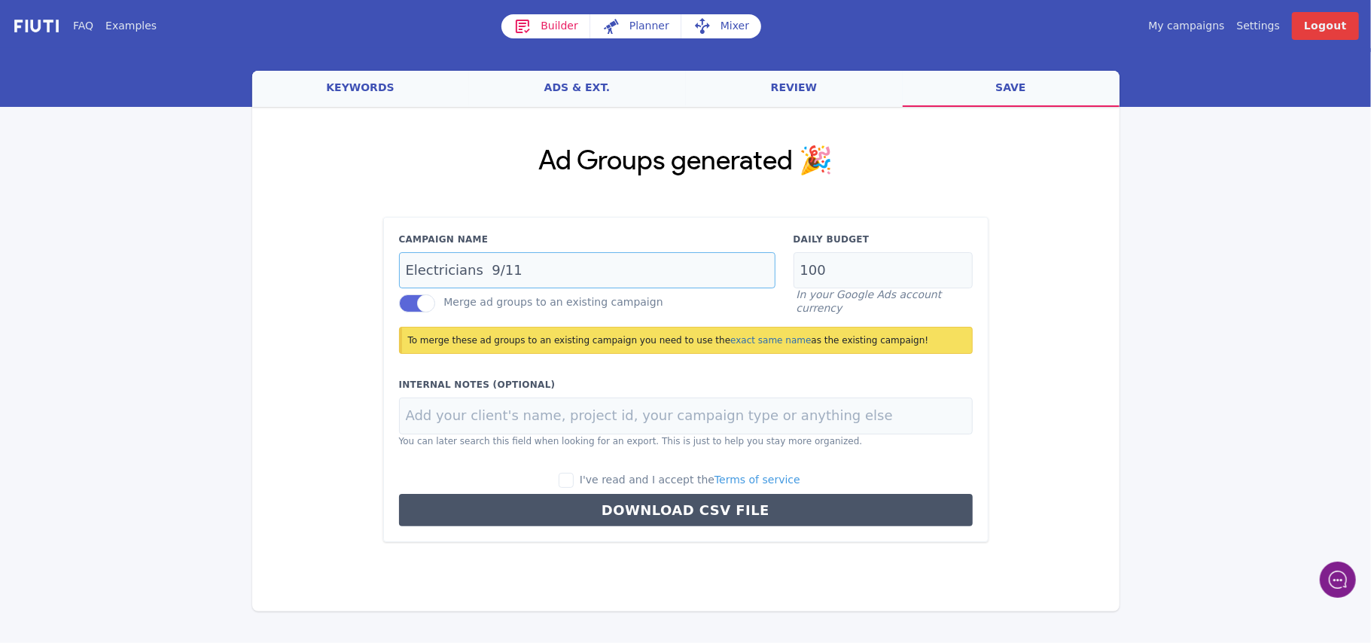
click at [512, 272] on input "Electricians 9/11" at bounding box center [587, 270] width 377 height 37
type input "Electricians 9/27"
click at [598, 480] on span "I've read and I accept the Terms of service" at bounding box center [690, 480] width 221 height 12
click at [574, 480] on input "I've read and I accept the Terms of service" at bounding box center [566, 480] width 15 height 15
checkbox input "true"
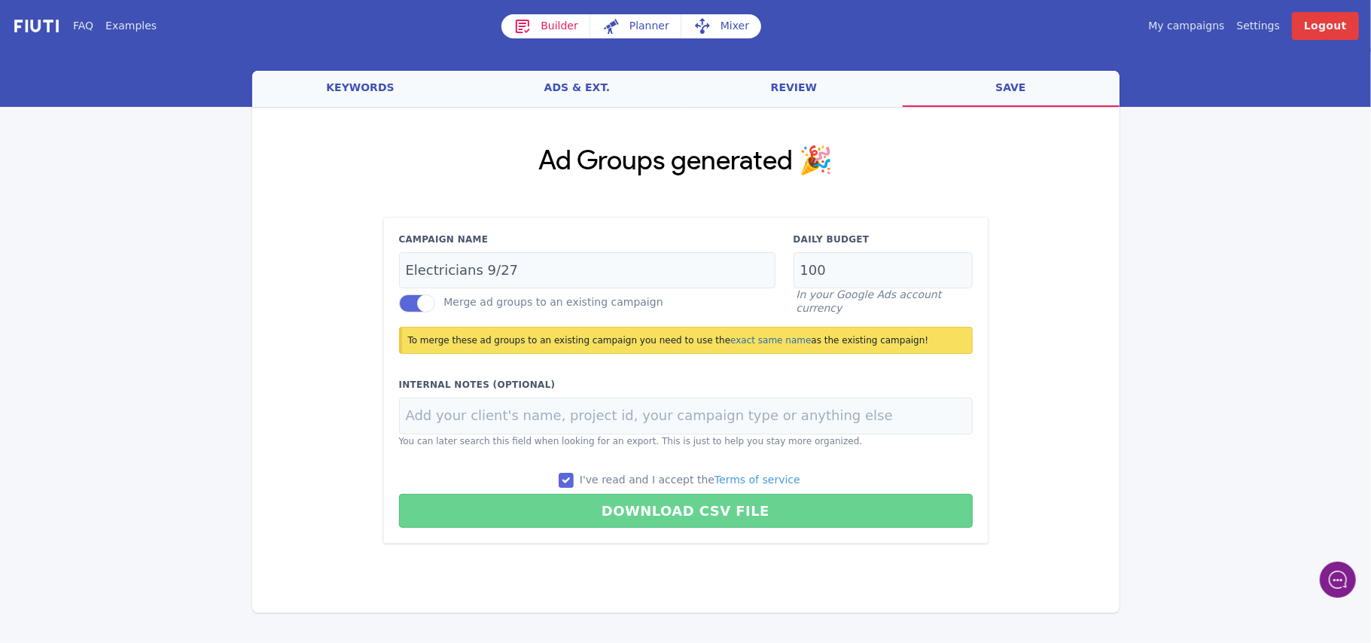
click at [672, 513] on button "Download CSV File" at bounding box center [686, 511] width 574 height 34
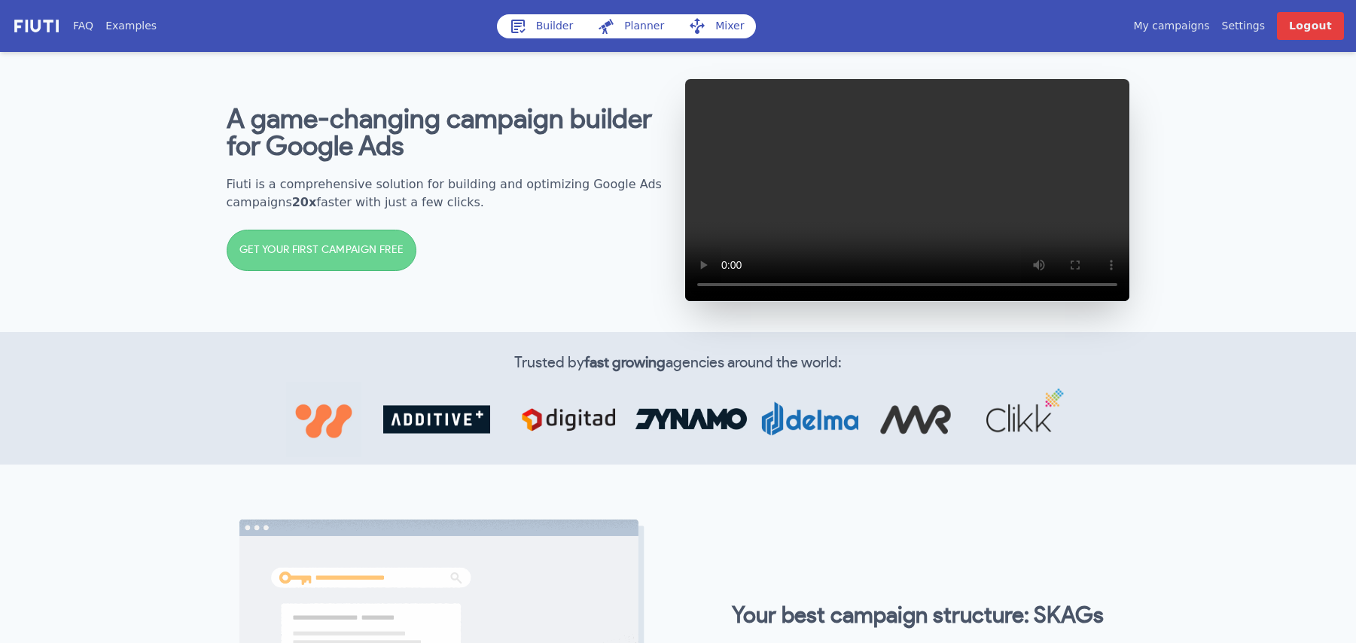
click at [1181, 30] on link "My campaigns" at bounding box center [1171, 26] width 76 height 16
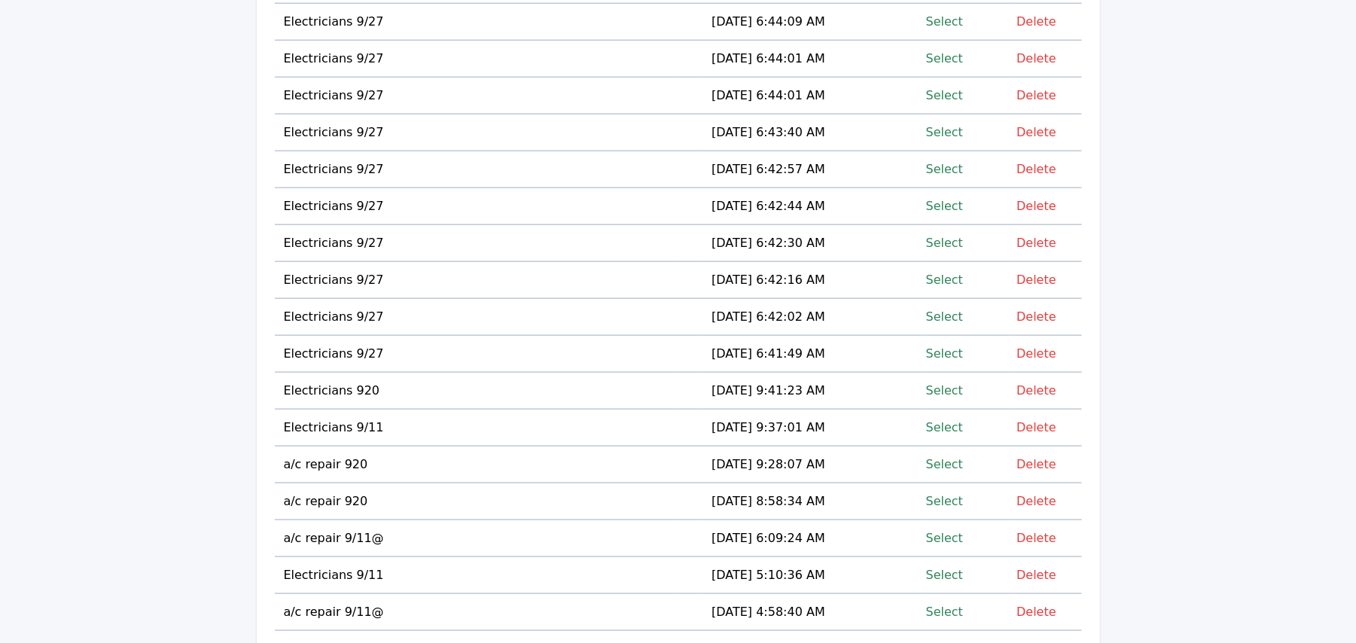
scroll to position [1984, 0]
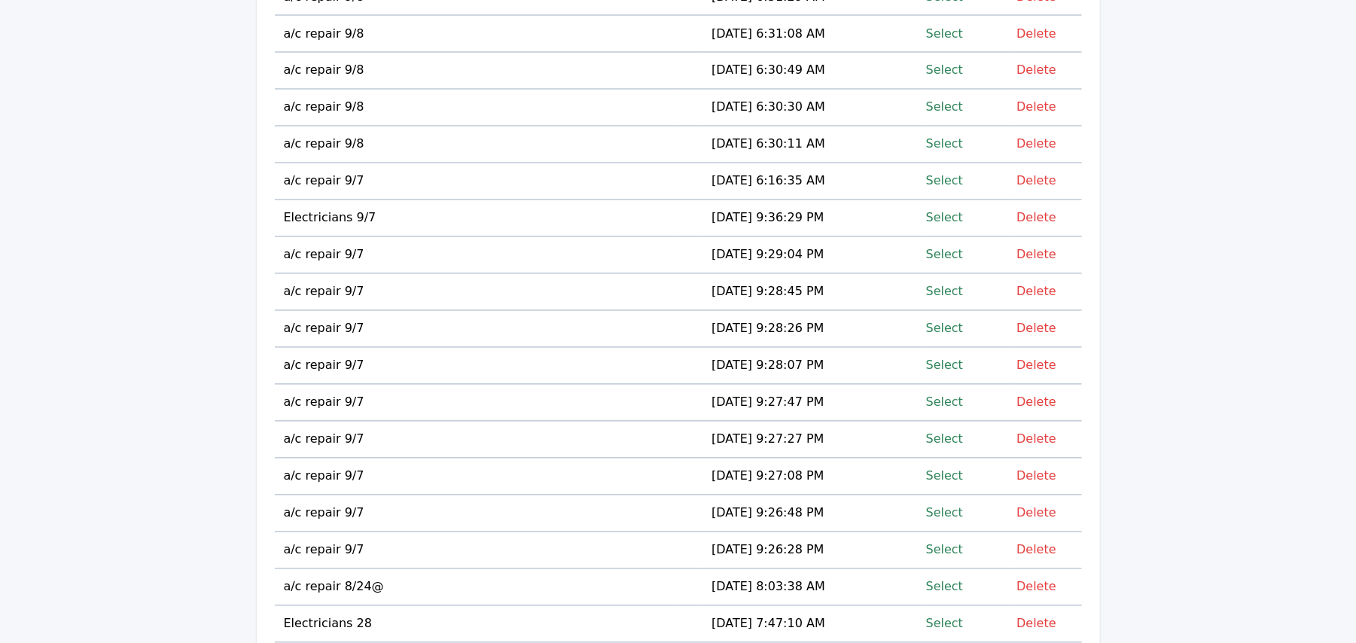
click at [955, 81] on link "Select" at bounding box center [944, 70] width 37 height 20
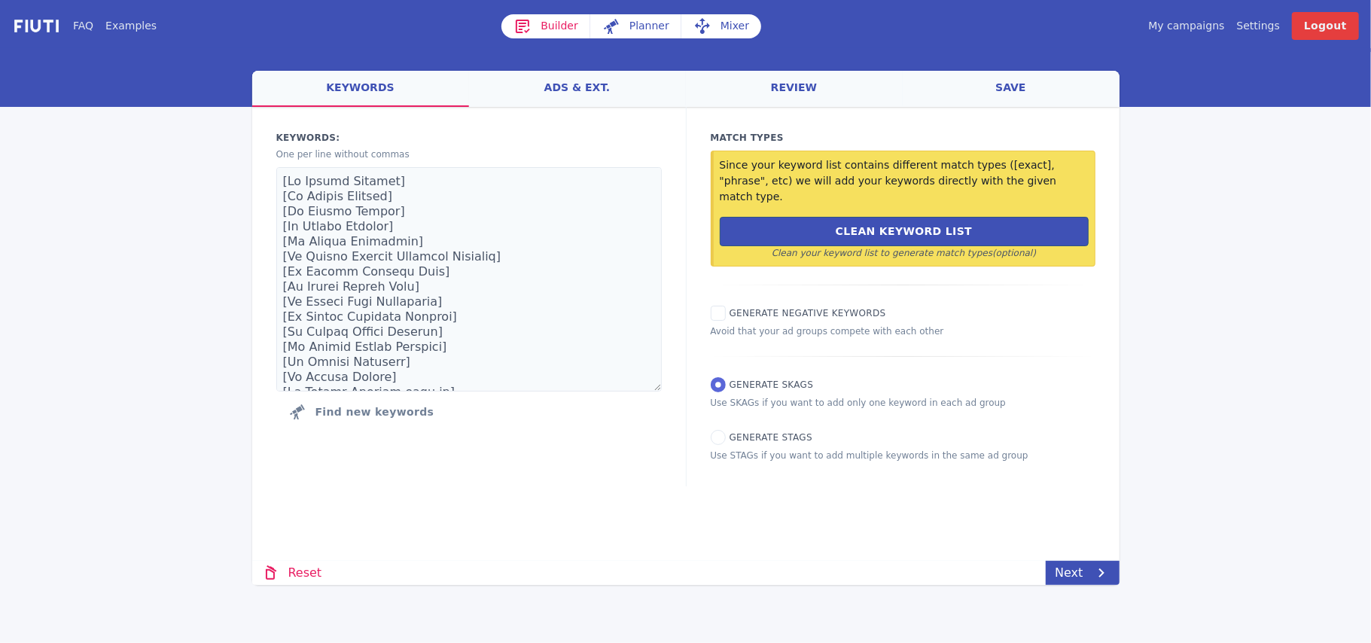
click at [724, 26] on link "Mixer" at bounding box center [722, 26] width 80 height 24
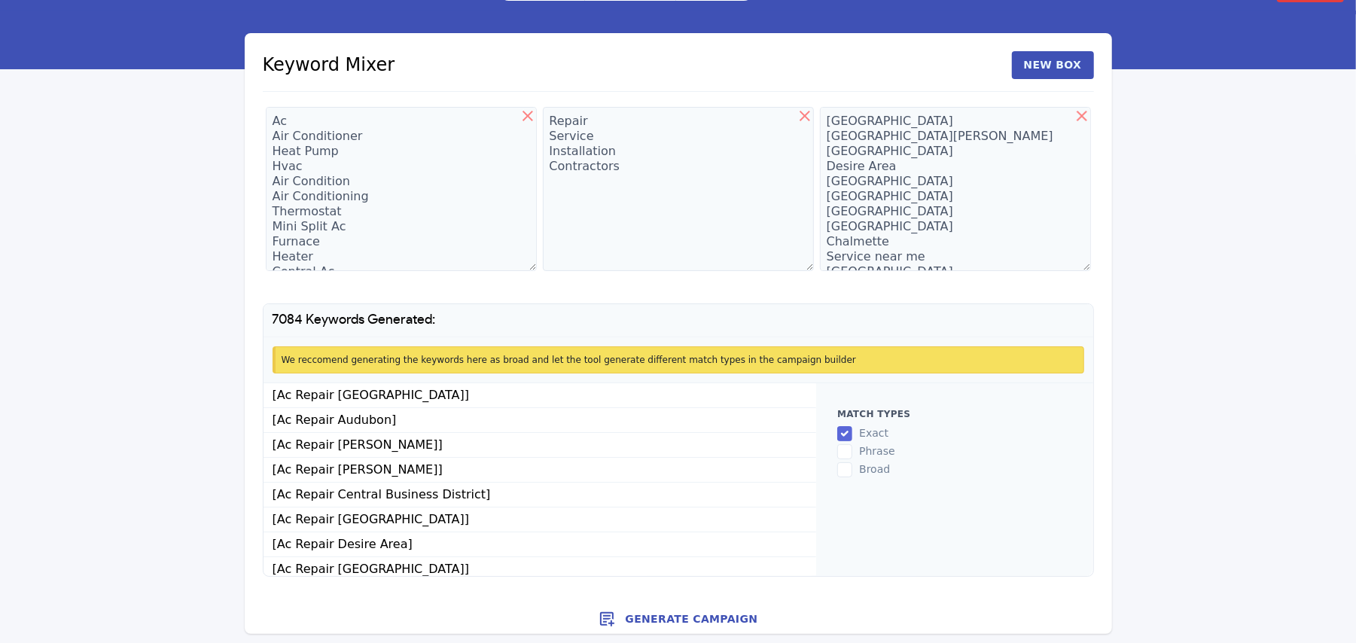
scroll to position [41, 0]
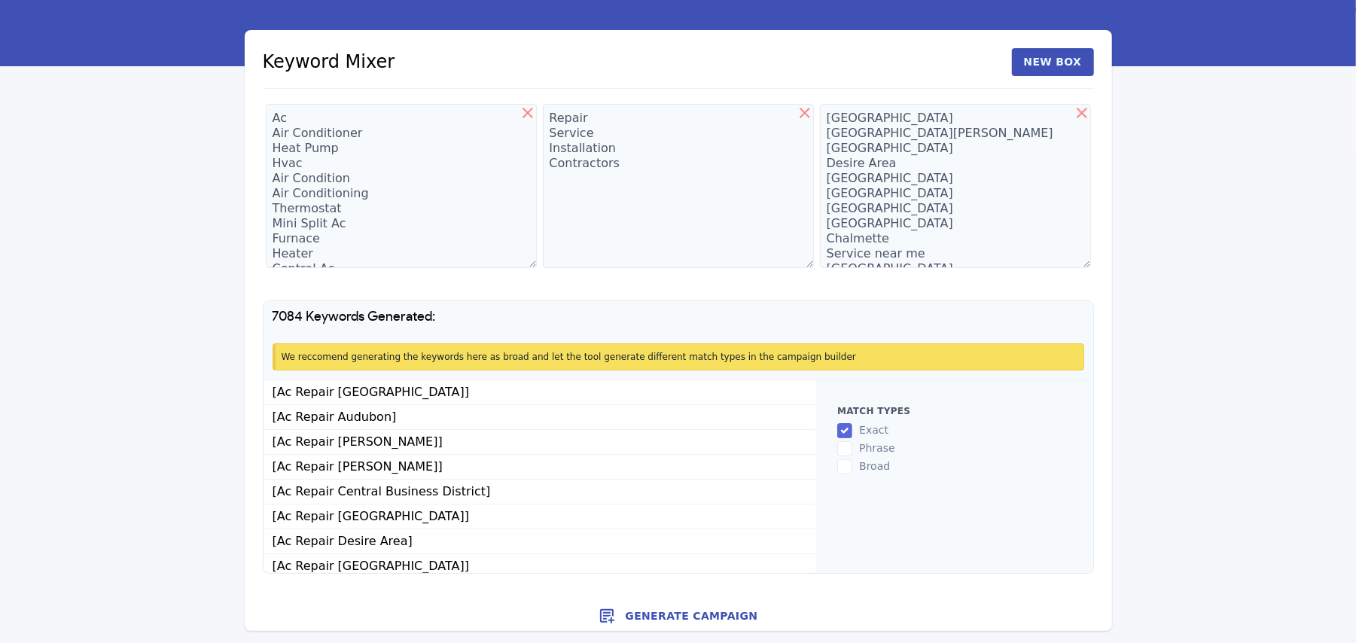
click at [685, 615] on button "Generate Campaign" at bounding box center [679, 616] width 868 height 30
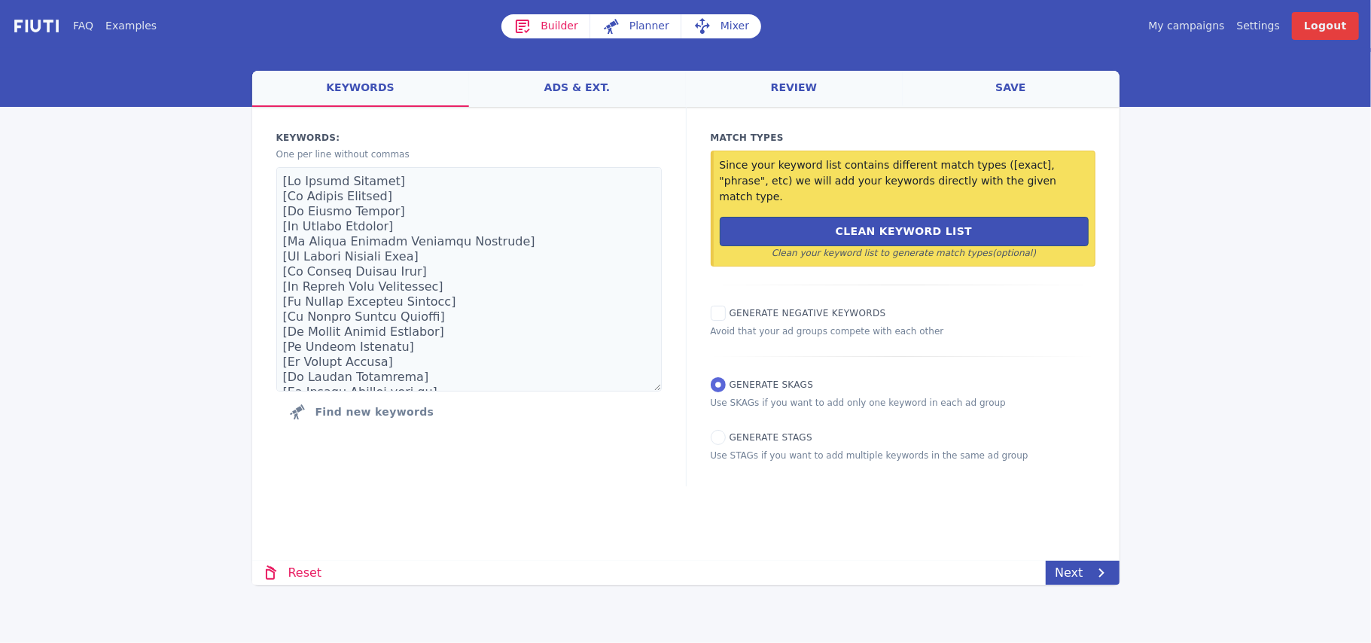
click at [1011, 86] on link "save" at bounding box center [1011, 89] width 217 height 36
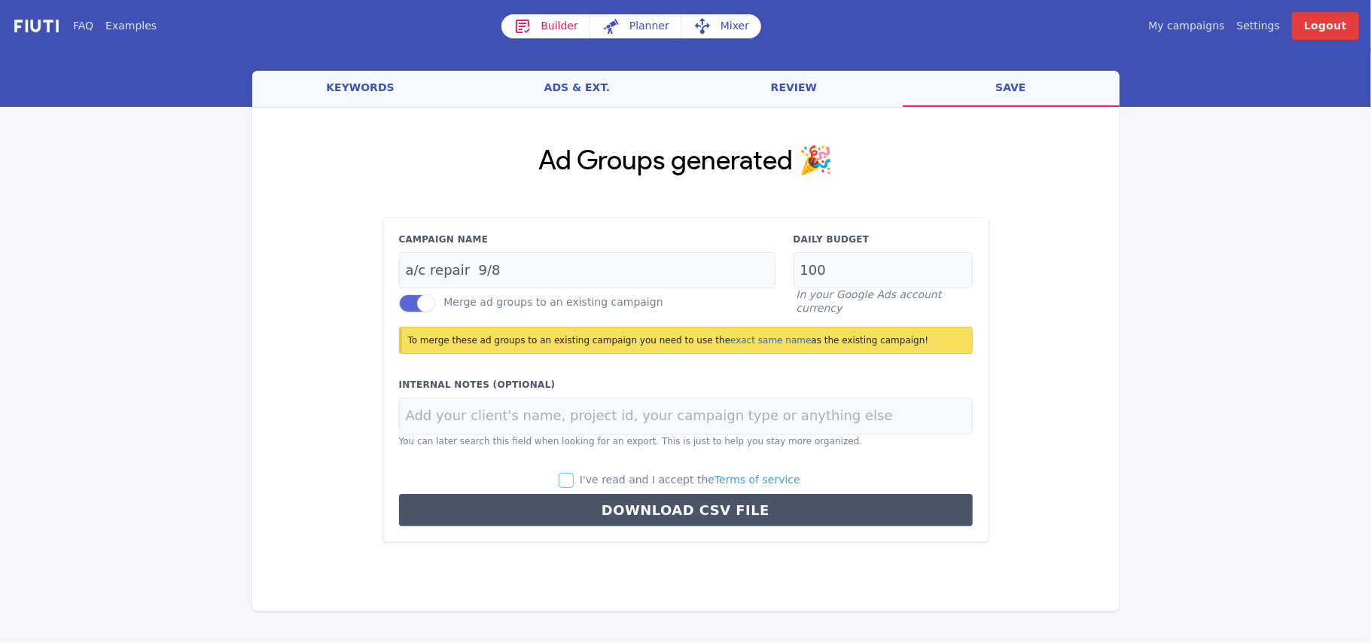
click at [574, 479] on input "I've read and I accept the Terms of service" at bounding box center [566, 480] width 15 height 15
checkbox input "true"
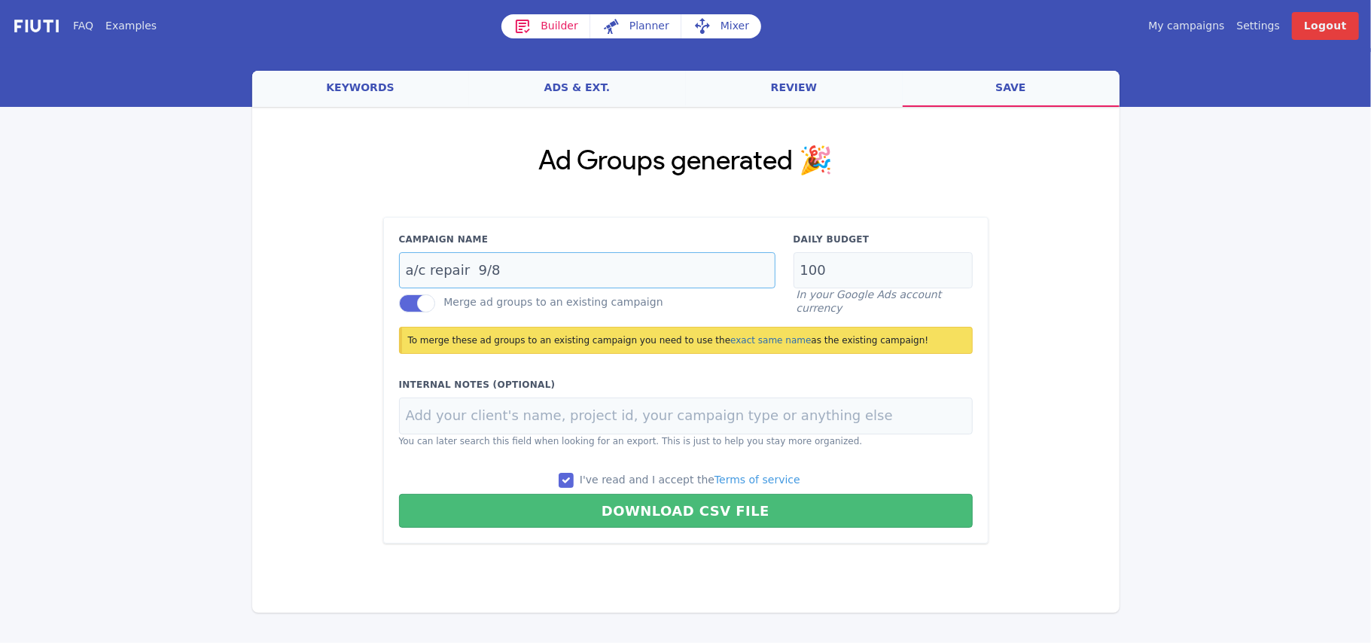
click at [506, 282] on input "a/c repair 9/8" at bounding box center [587, 270] width 377 height 37
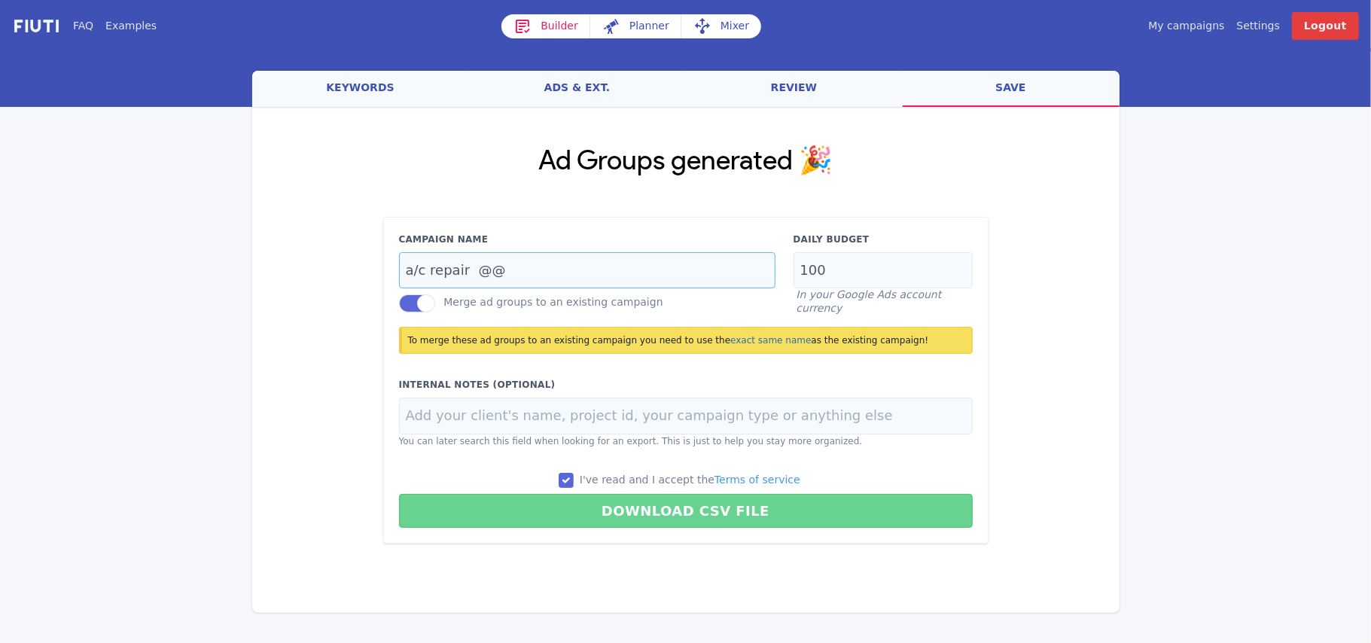
type input "a/c repair @@"
click at [663, 513] on button "Download CSV File" at bounding box center [686, 511] width 574 height 34
click at [663, 514] on button "Download CSV File" at bounding box center [686, 511] width 574 height 34
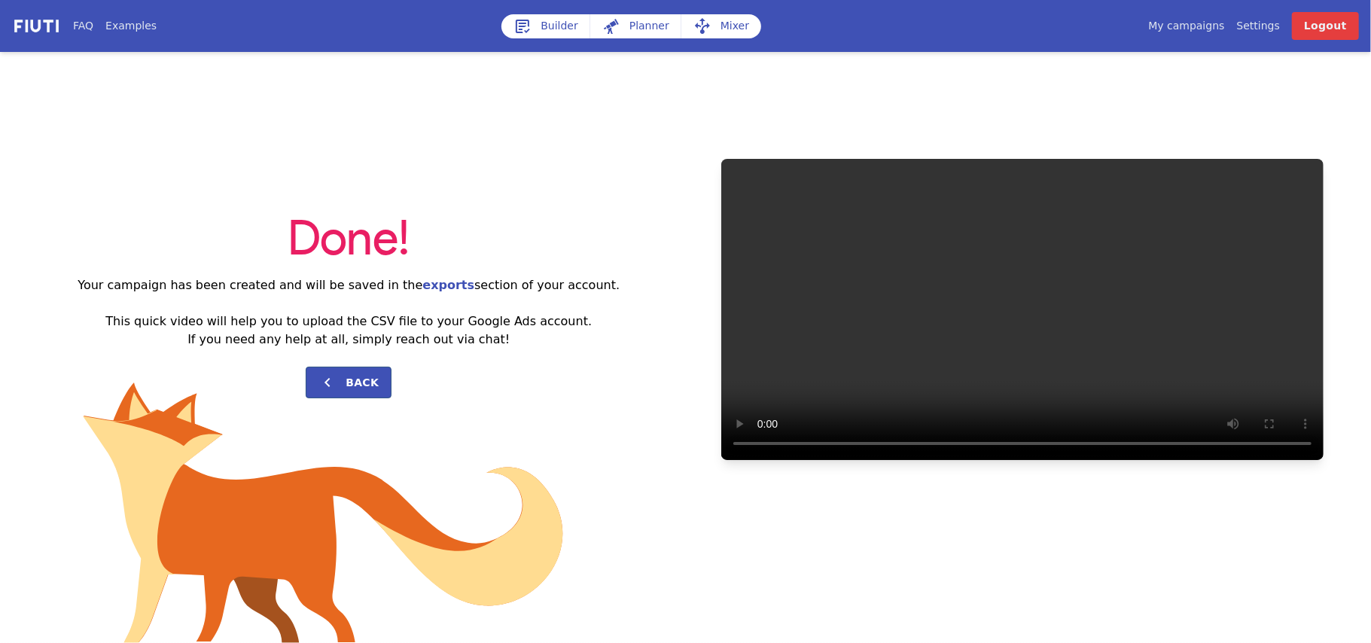
click at [1191, 23] on link "My campaigns" at bounding box center [1186, 26] width 76 height 16
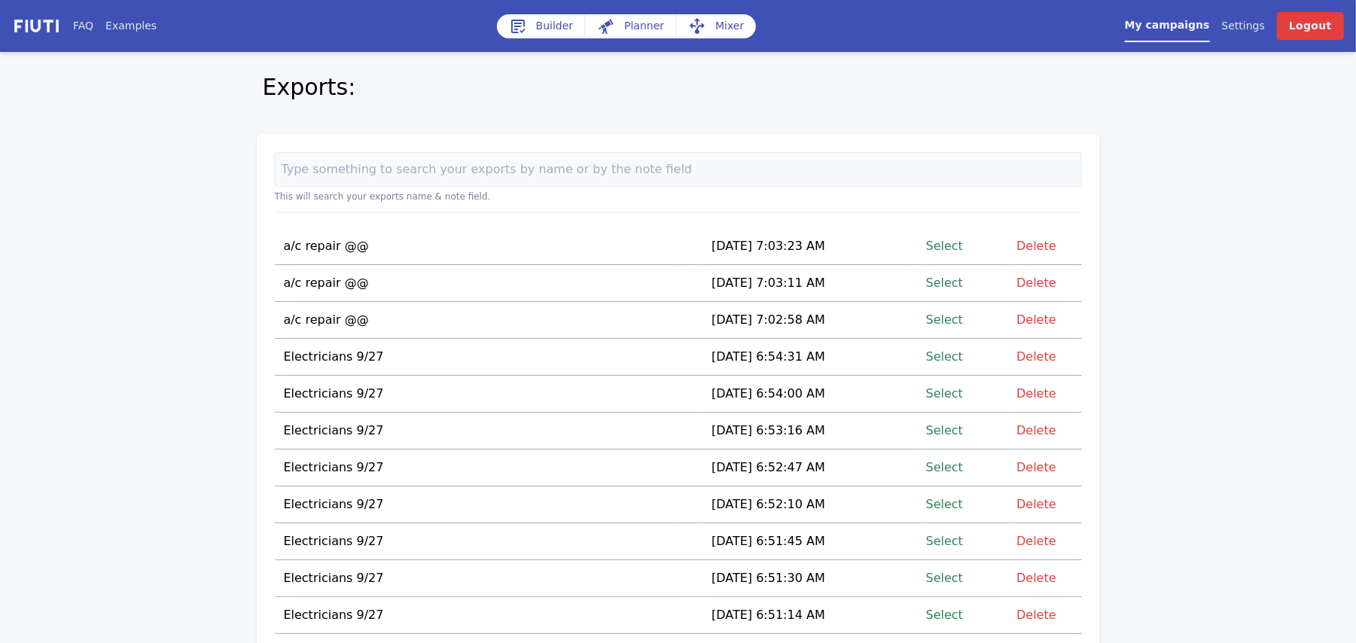
click at [950, 241] on link "Select" at bounding box center [944, 246] width 37 height 20
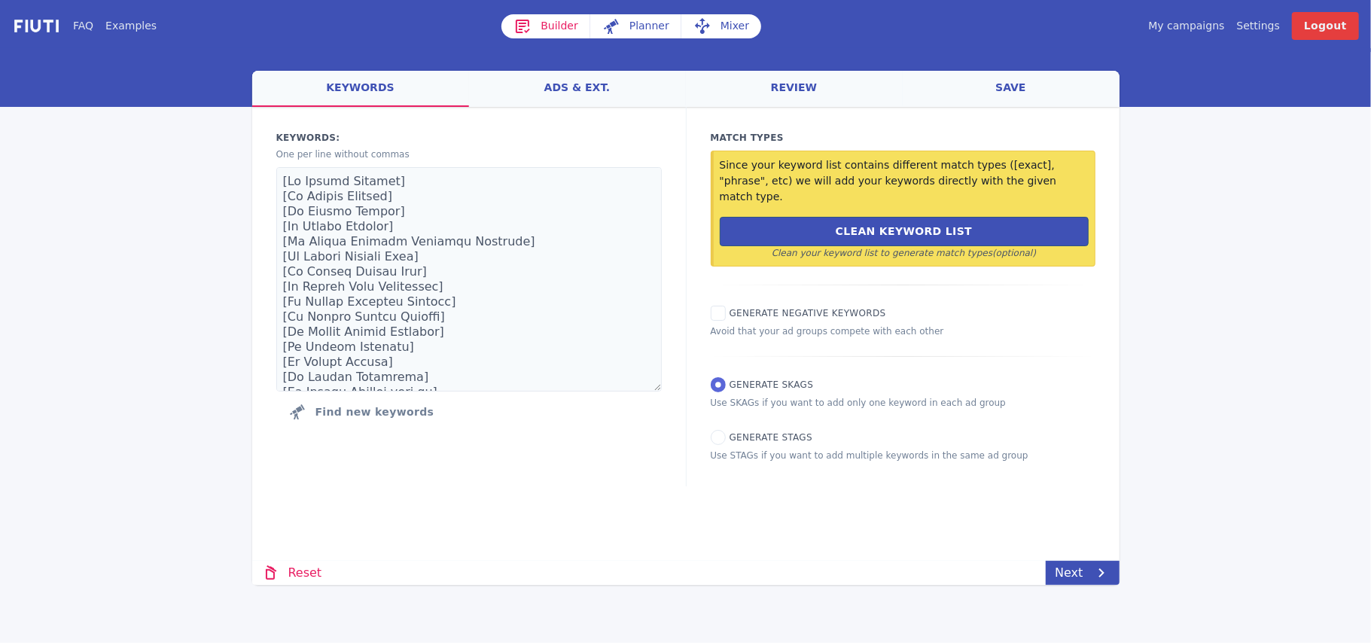
click at [723, 25] on link "Mixer" at bounding box center [722, 26] width 80 height 24
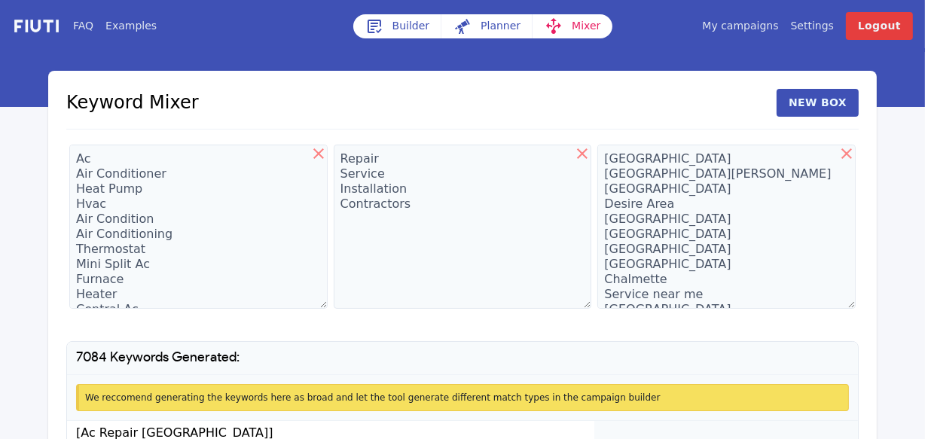
click at [636, 96] on div "Keyword Mixer New Box" at bounding box center [462, 109] width 792 height 41
click at [640, 200] on textarea "[GEOGRAPHIC_DATA] [GEOGRAPHIC_DATA][PERSON_NAME] [GEOGRAPHIC_DATA] Desire Area …" at bounding box center [726, 227] width 258 height 164
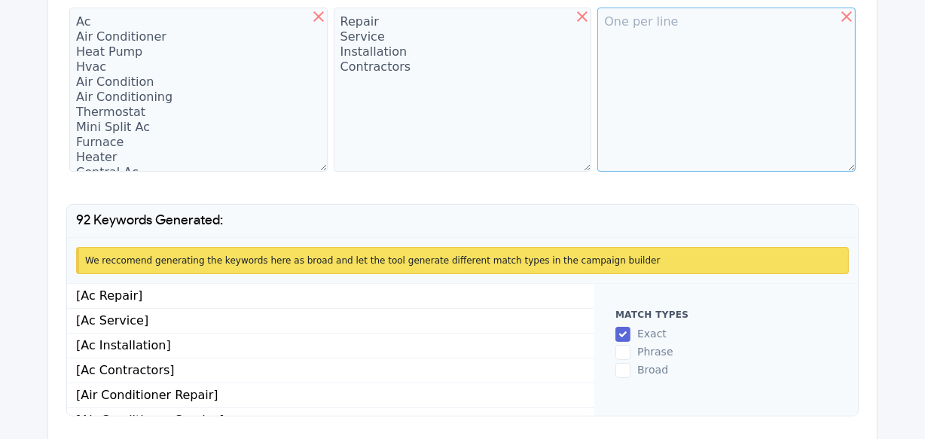
scroll to position [181, 0]
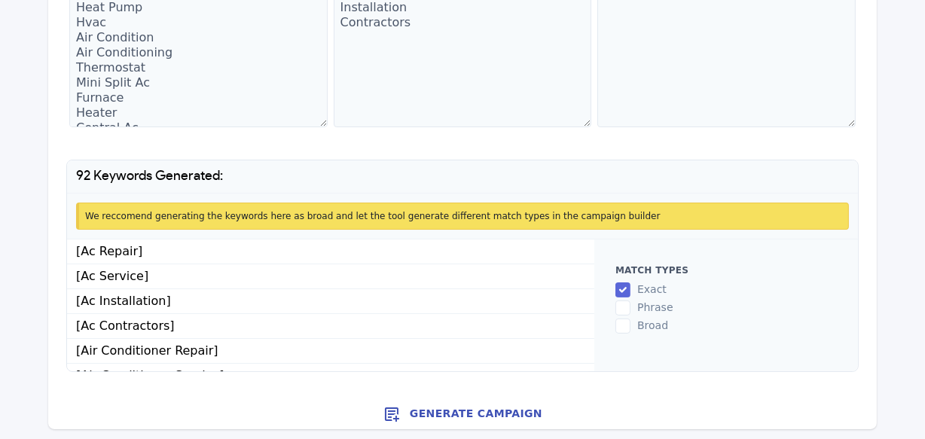
click at [465, 413] on button "Generate Campaign" at bounding box center [462, 414] width 828 height 30
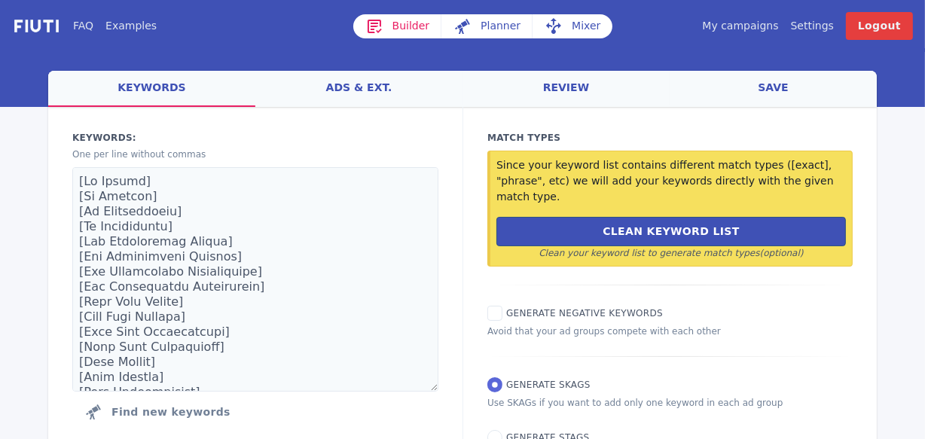
scroll to position [74, 0]
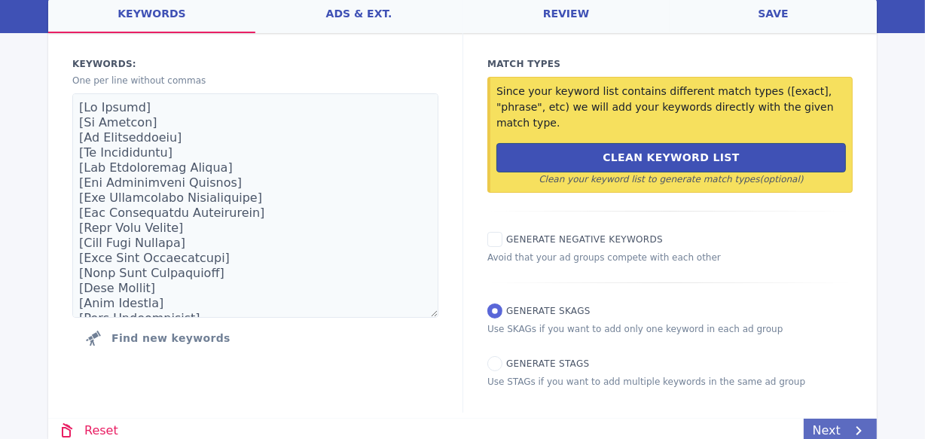
click at [831, 419] on link "Next" at bounding box center [840, 431] width 73 height 24
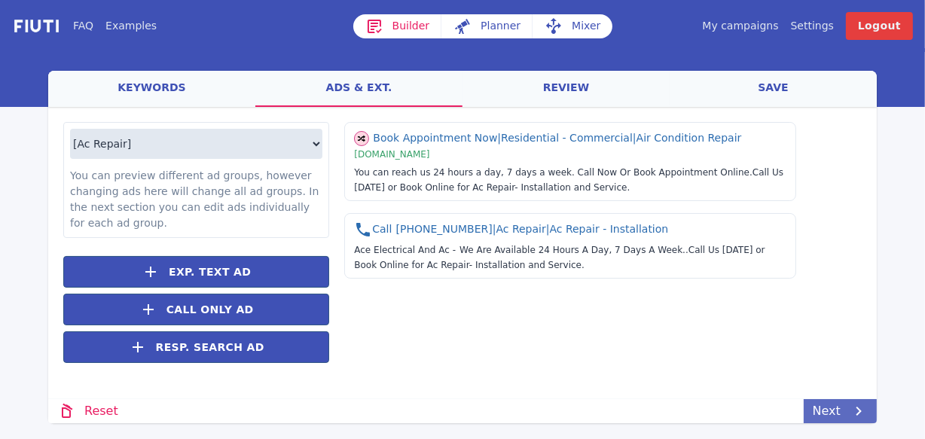
scroll to position [0, 0]
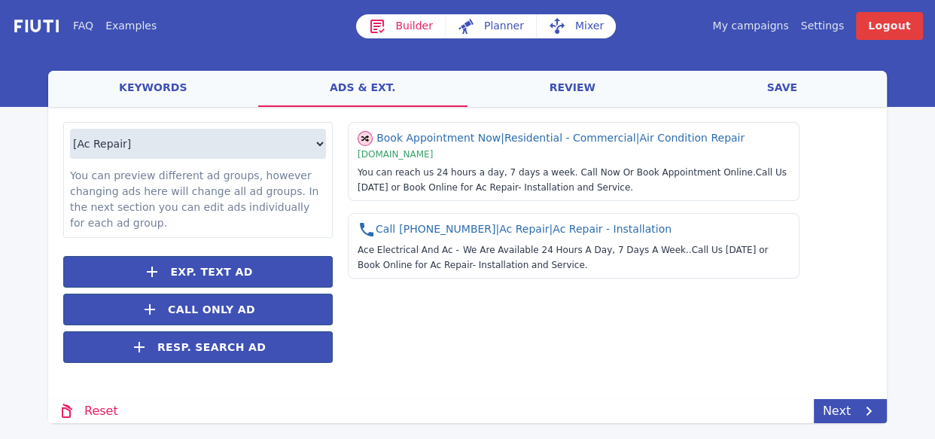
click at [776, 90] on link "save" at bounding box center [783, 89] width 210 height 36
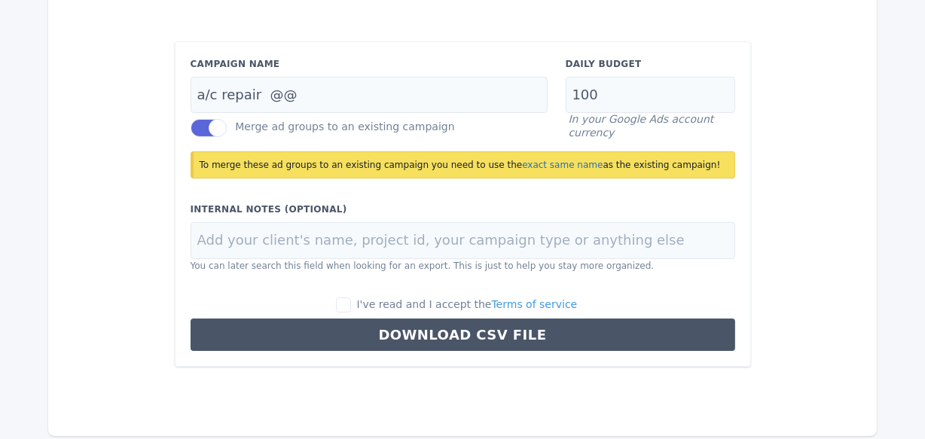
scroll to position [184, 0]
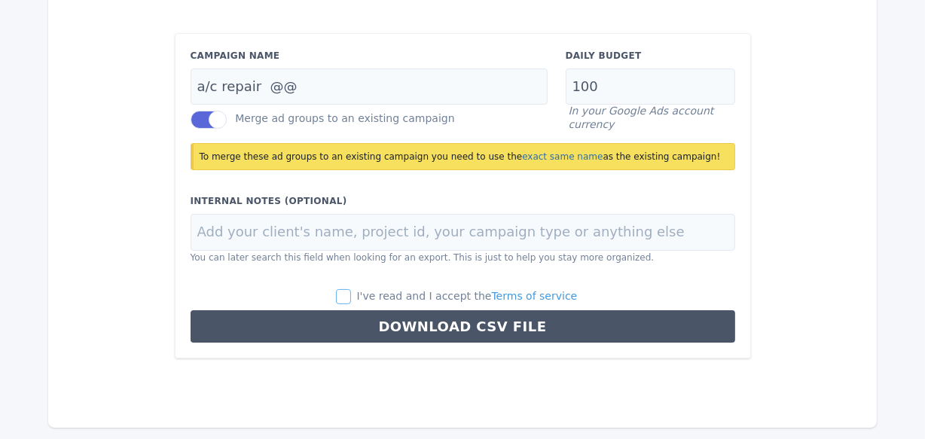
click at [351, 299] on input "I've read and I accept the Terms of service" at bounding box center [343, 296] width 15 height 15
checkbox input "true"
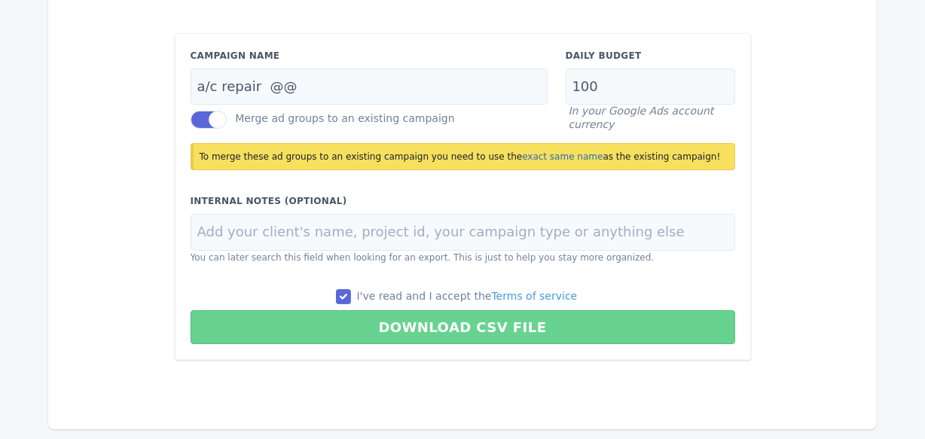
click at [441, 330] on button "Download CSV File" at bounding box center [463, 327] width 544 height 34
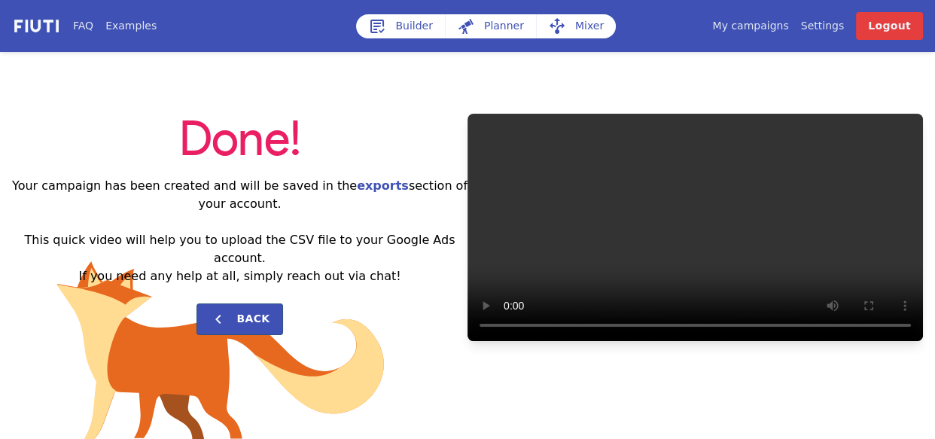
click at [767, 26] on link "My campaigns" at bounding box center [750, 26] width 76 height 16
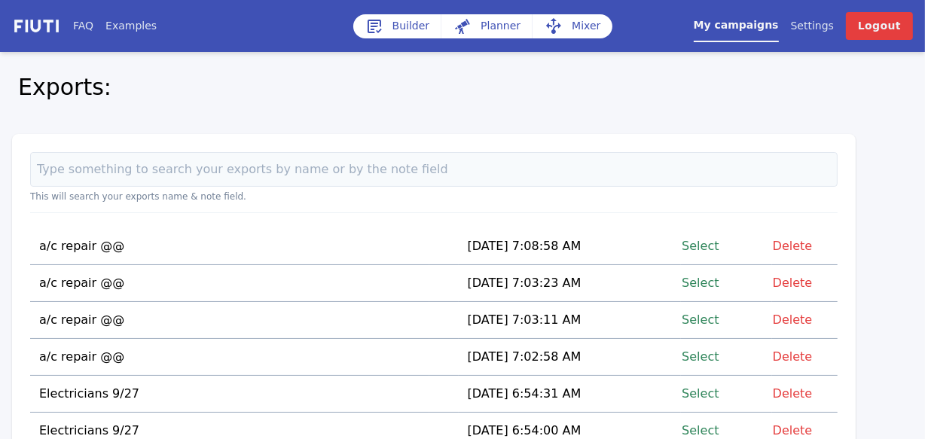
click at [709, 390] on link "Select" at bounding box center [700, 393] width 37 height 20
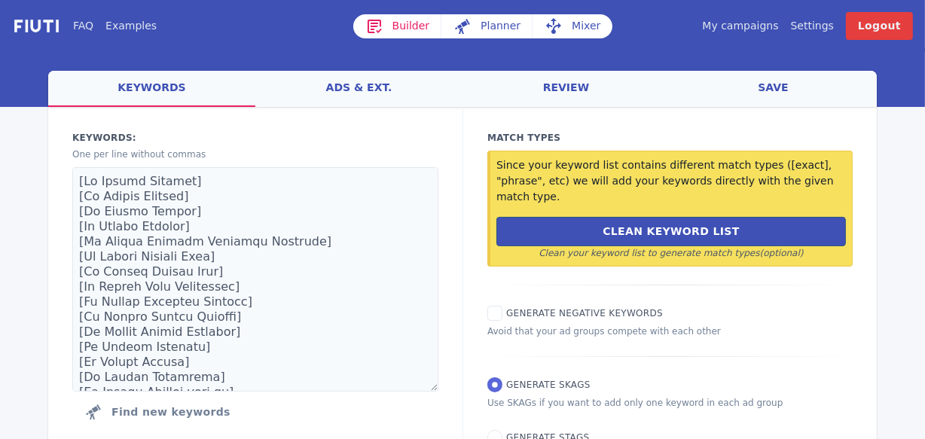
click at [574, 20] on link "Mixer" at bounding box center [572, 26] width 80 height 24
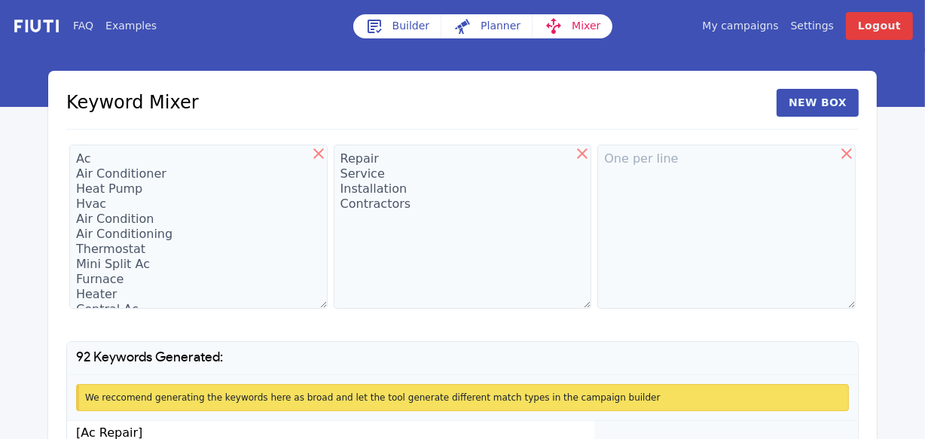
click at [316, 152] on icon at bounding box center [319, 154] width 18 height 18
type textarea "Repair Service Installation Contractors"
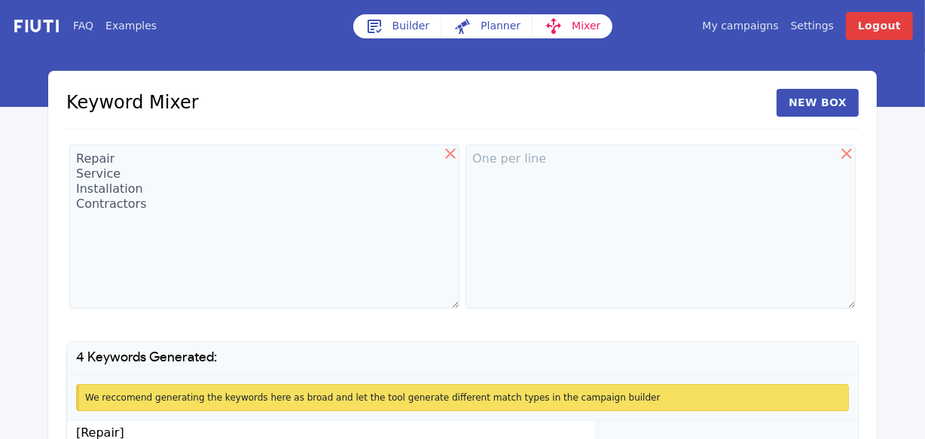
click at [453, 154] on icon at bounding box center [450, 154] width 18 height 18
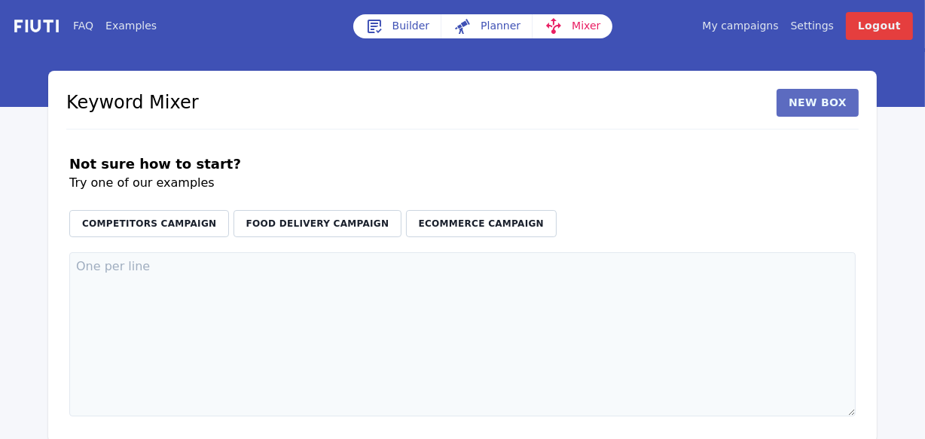
click at [812, 109] on button "New Box" at bounding box center [817, 103] width 82 height 28
paste textarea "[GEOGRAPHIC_DATA] [GEOGRAPHIC_DATA][PERSON_NAME] [GEOGRAPHIC_DATA] Desire Area …"
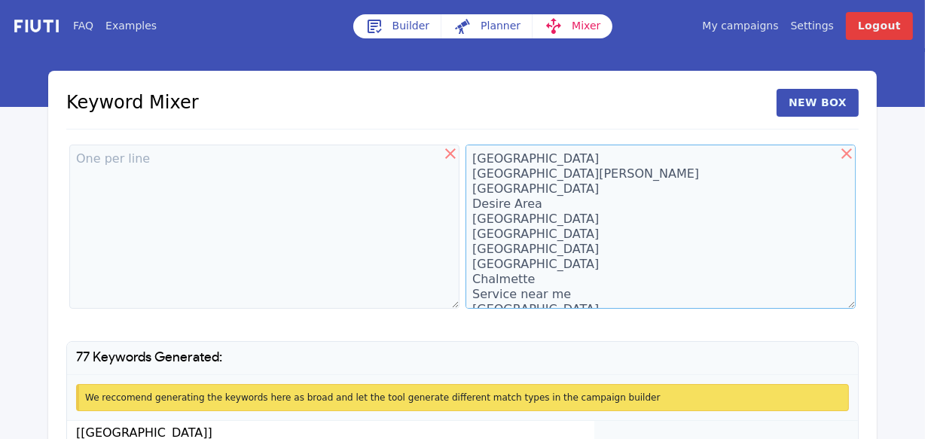
scroll to position [14895, 0]
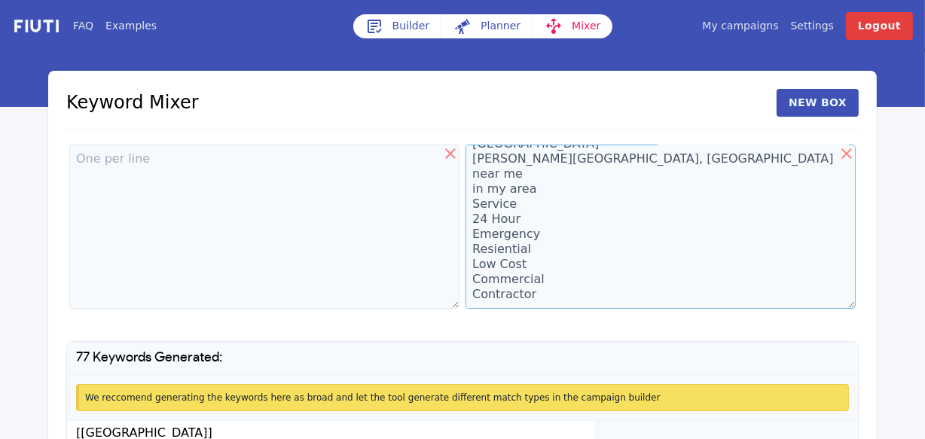
type textarea "[GEOGRAPHIC_DATA] [GEOGRAPHIC_DATA][PERSON_NAME] [GEOGRAPHIC_DATA] Desire Area …"
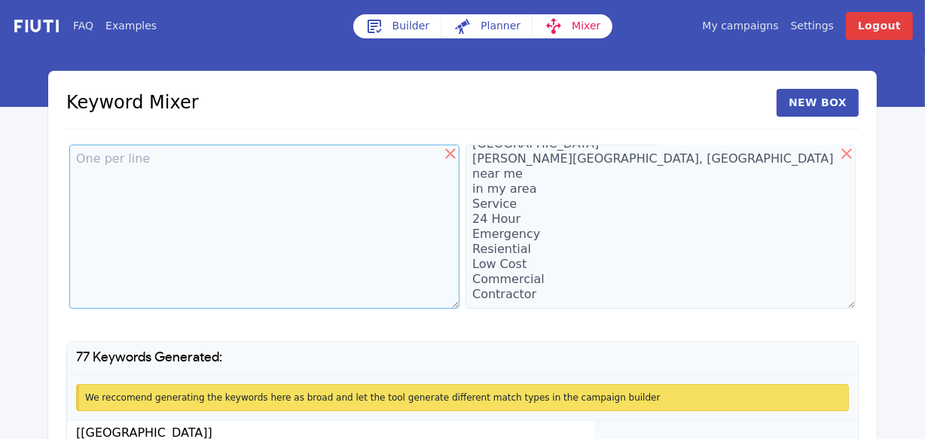
click at [116, 177] on textarea at bounding box center [264, 227] width 390 height 164
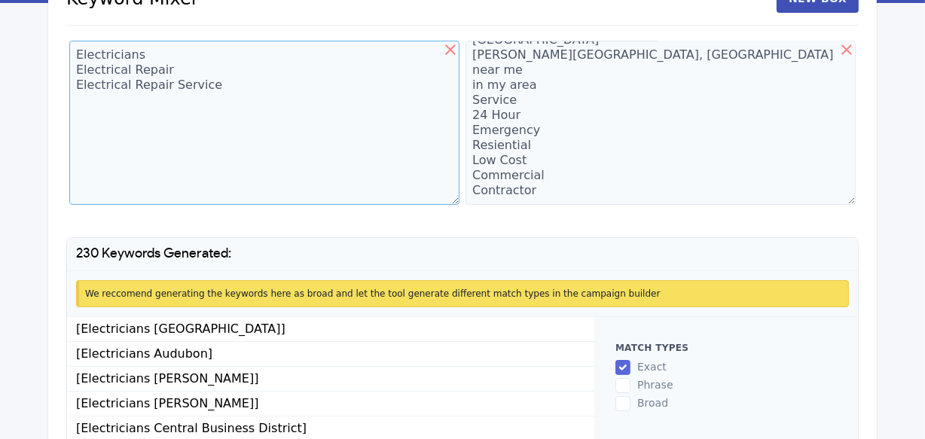
scroll to position [102, 0]
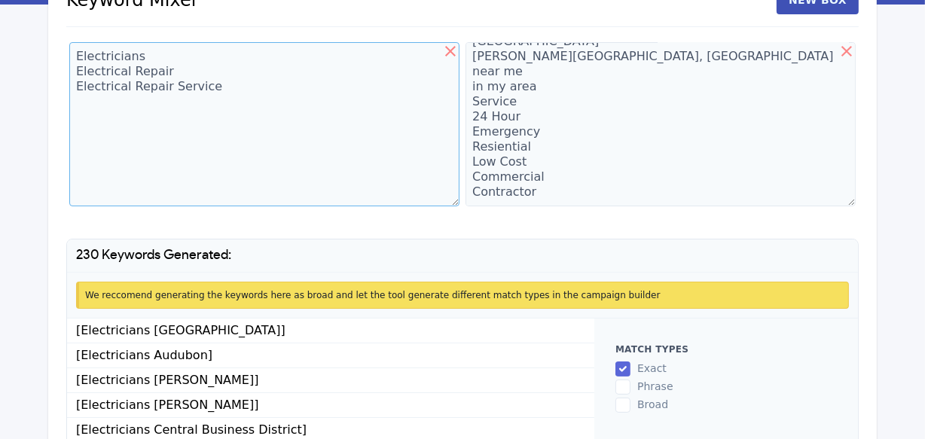
click at [221, 98] on textarea "Electricians Electrical Repair Electrical Repair Service" at bounding box center [264, 124] width 390 height 164
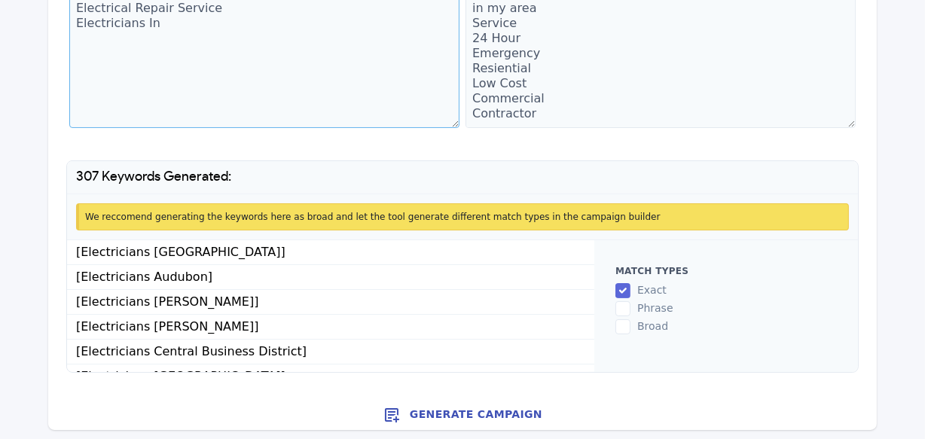
scroll to position [181, 0]
type textarea "Electricians Electrical Repair Electrical Repair Service Electricians In"
click at [465, 410] on button "Generate Campaign" at bounding box center [462, 414] width 828 height 30
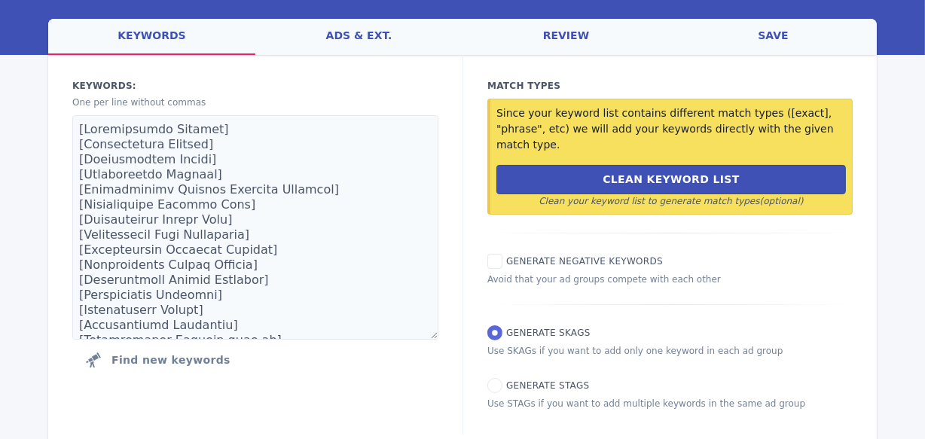
scroll to position [74, 0]
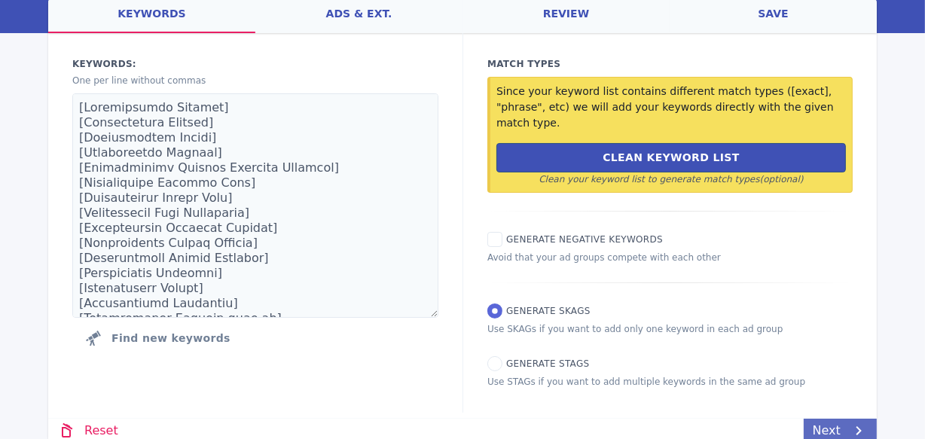
click at [822, 419] on link "Next" at bounding box center [840, 431] width 73 height 24
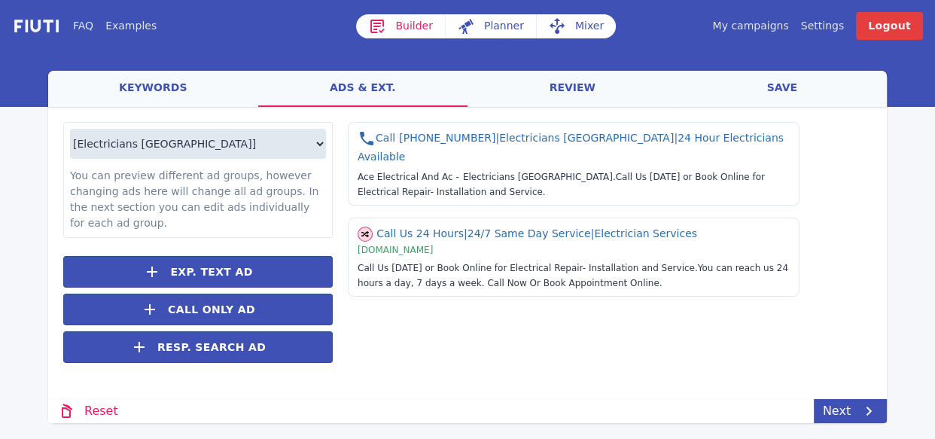
click at [787, 87] on link "save" at bounding box center [783, 89] width 210 height 36
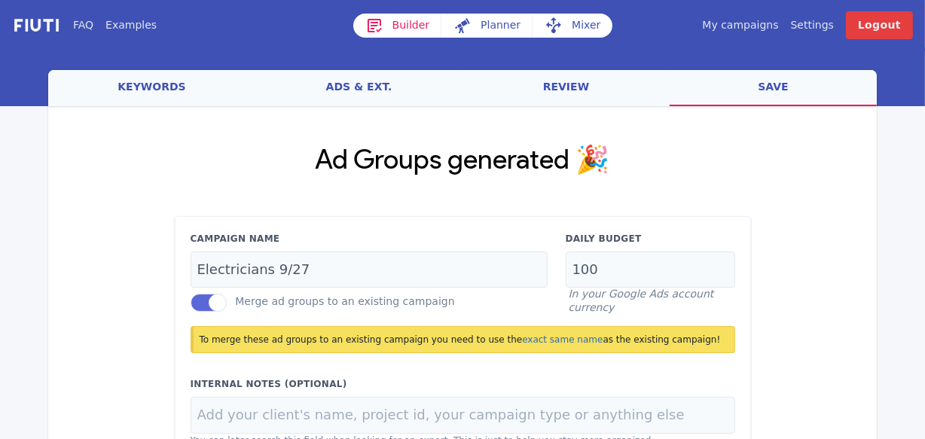
scroll to position [2, 0]
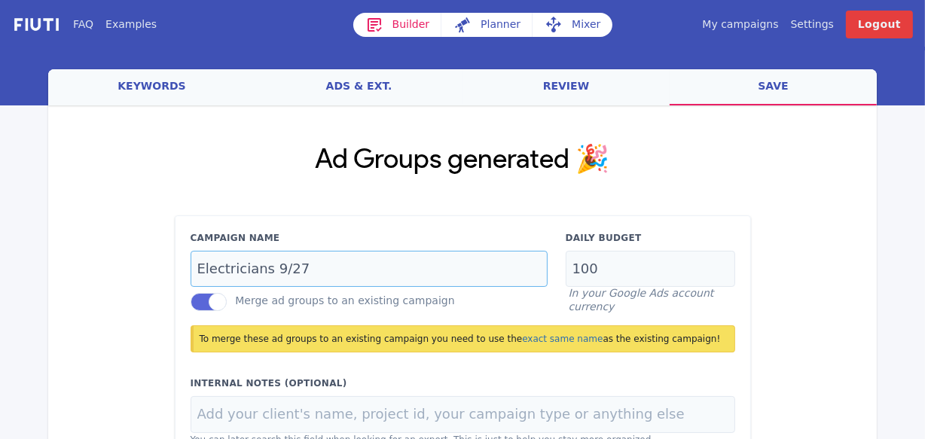
drag, startPoint x: 304, startPoint y: 265, endPoint x: 269, endPoint y: 268, distance: 35.5
click at [269, 268] on input "Electricians 9/27" at bounding box center [369, 269] width 357 height 37
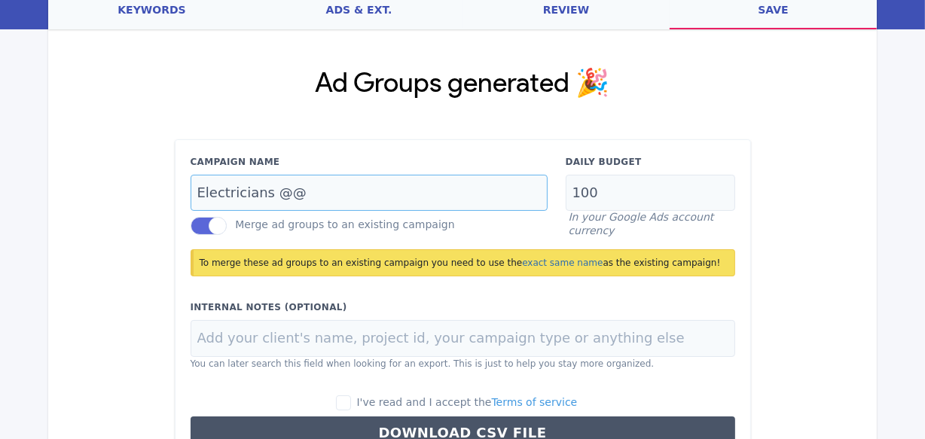
scroll to position [184, 0]
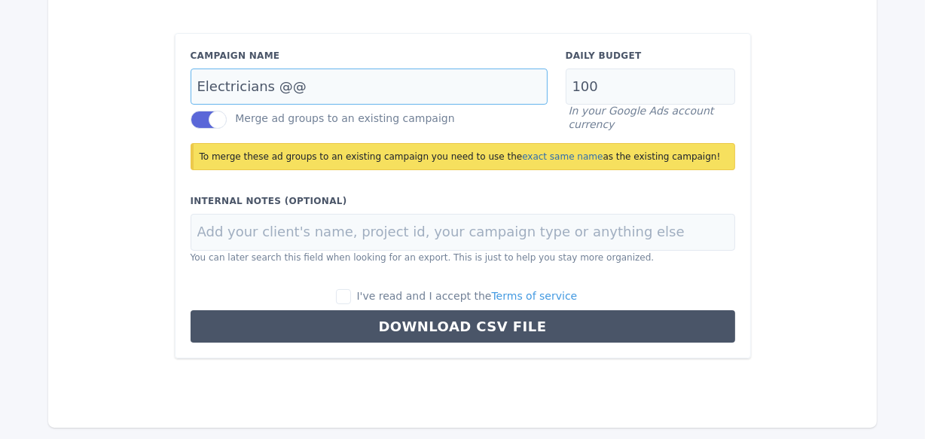
type input "Electricians @@"
click at [351, 297] on input "I've read and I accept the Terms of service" at bounding box center [343, 296] width 15 height 15
checkbox input "true"
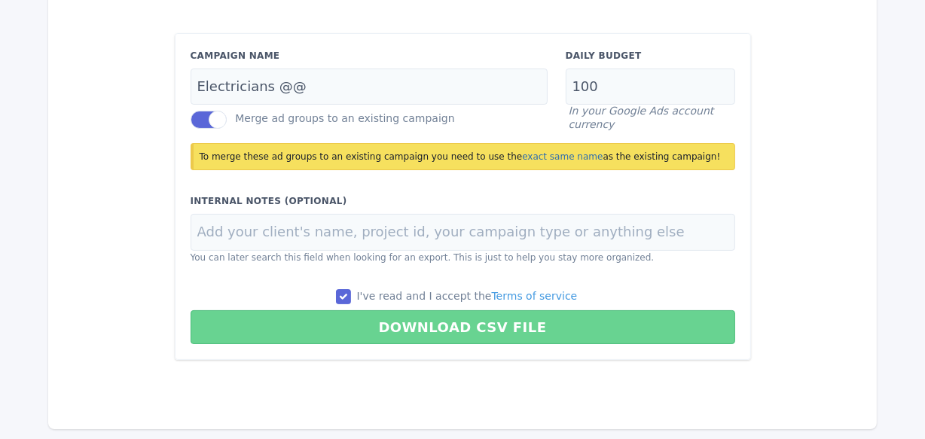
click at [433, 328] on button "Download CSV File" at bounding box center [463, 327] width 544 height 34
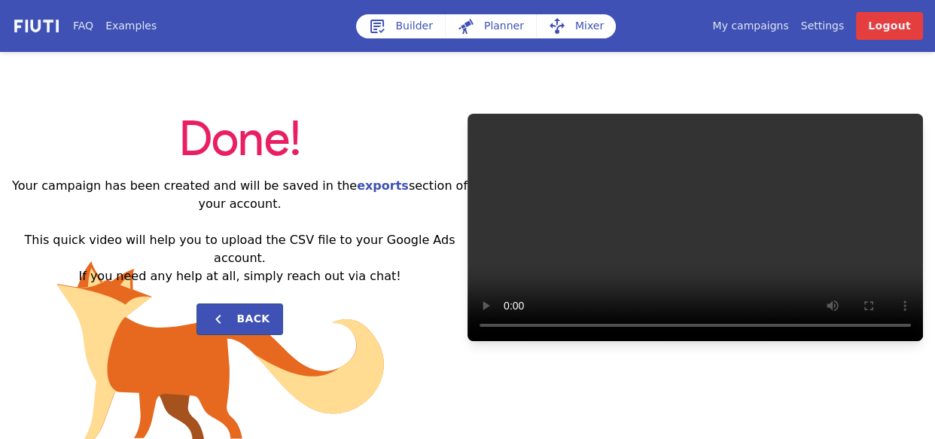
click at [763, 390] on div "Done! Your campaign has been created and will be saved in the exports section o…" at bounding box center [467, 227] width 935 height 351
click at [752, 31] on link "My campaigns" at bounding box center [750, 26] width 76 height 16
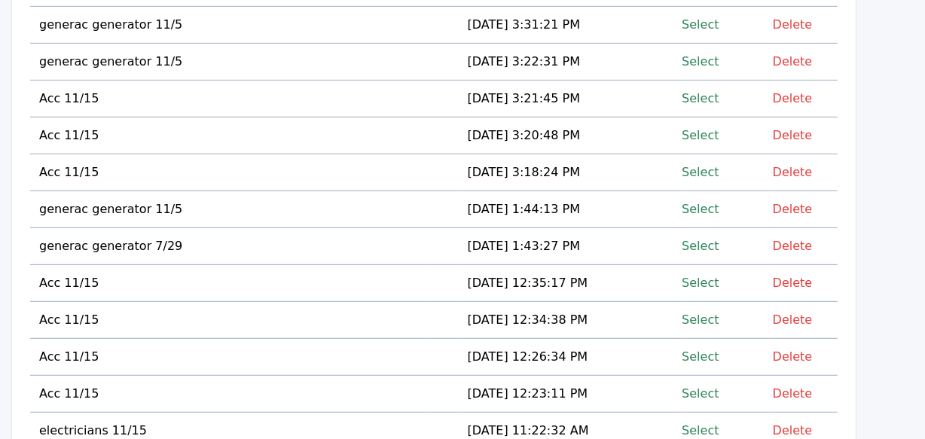
scroll to position [14873, 0]
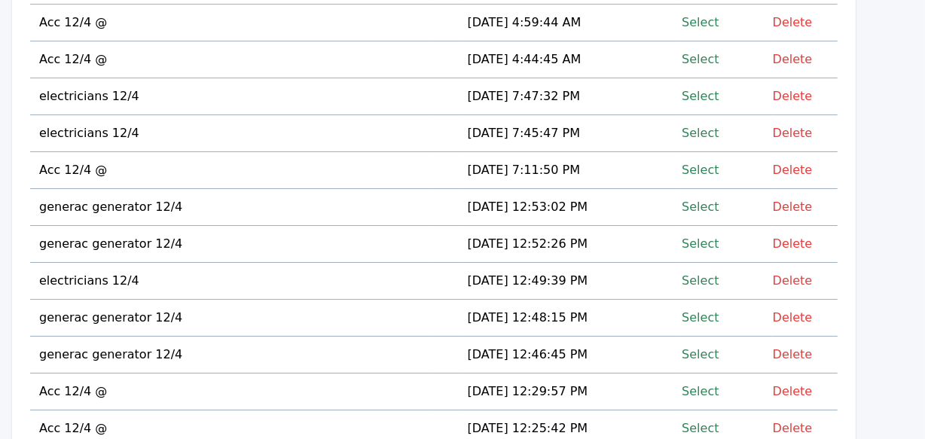
click at [712, 197] on link "Select" at bounding box center [700, 207] width 37 height 20
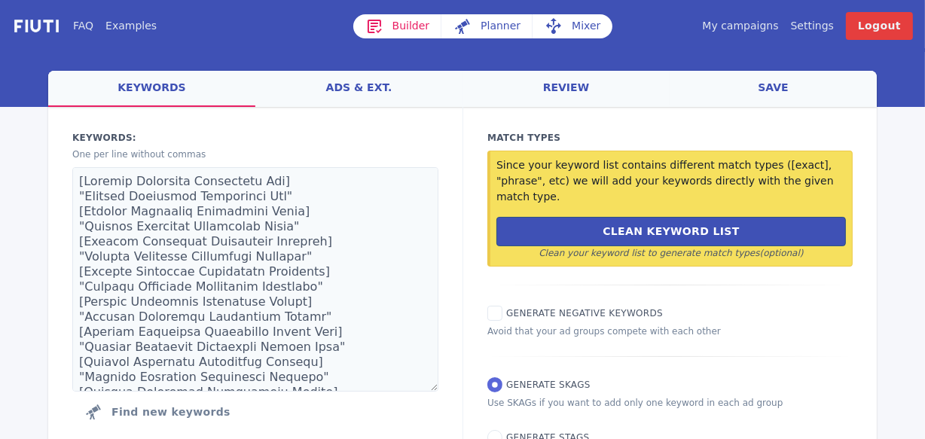
click at [571, 25] on link "Mixer" at bounding box center [572, 26] width 80 height 24
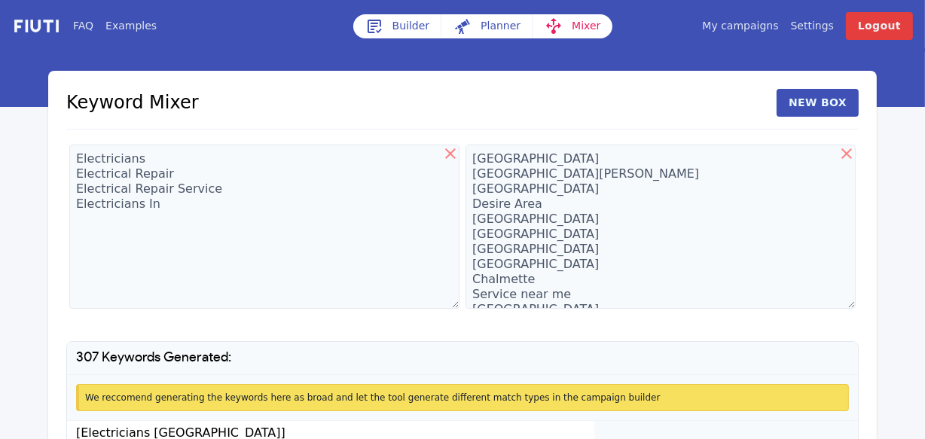
click at [403, 28] on link "Builder" at bounding box center [397, 26] width 89 height 24
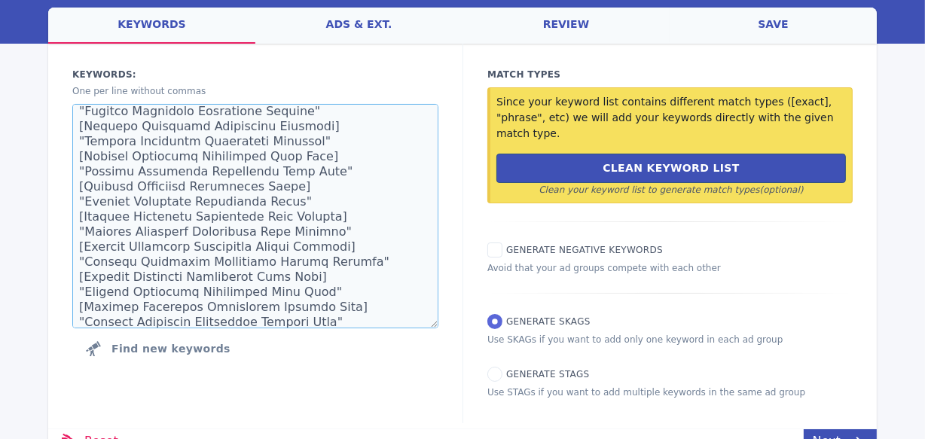
scroll to position [74, 0]
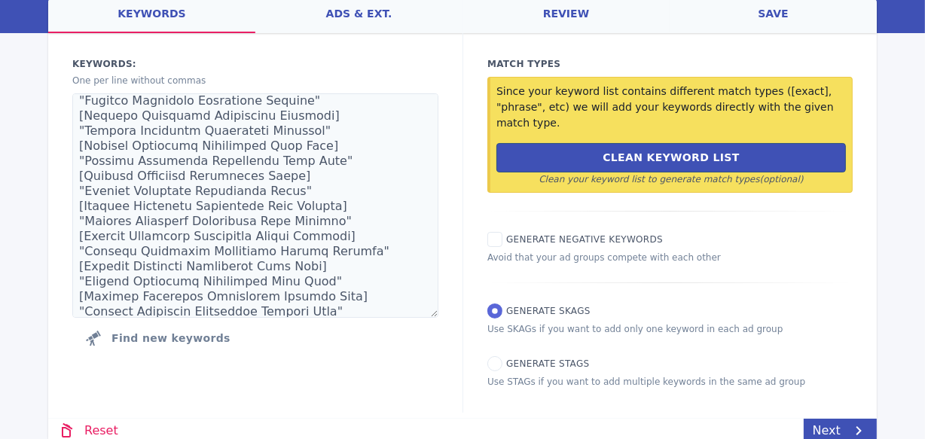
click at [775, 15] on link "save" at bounding box center [772, 15] width 207 height 36
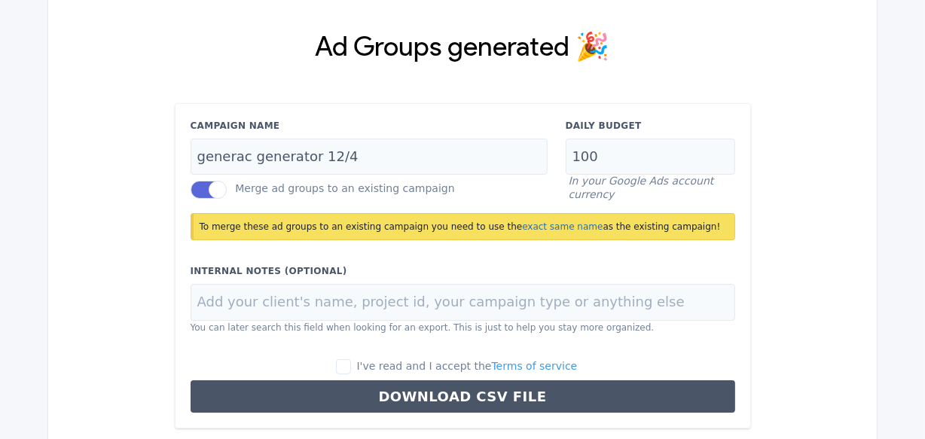
scroll to position [114, 0]
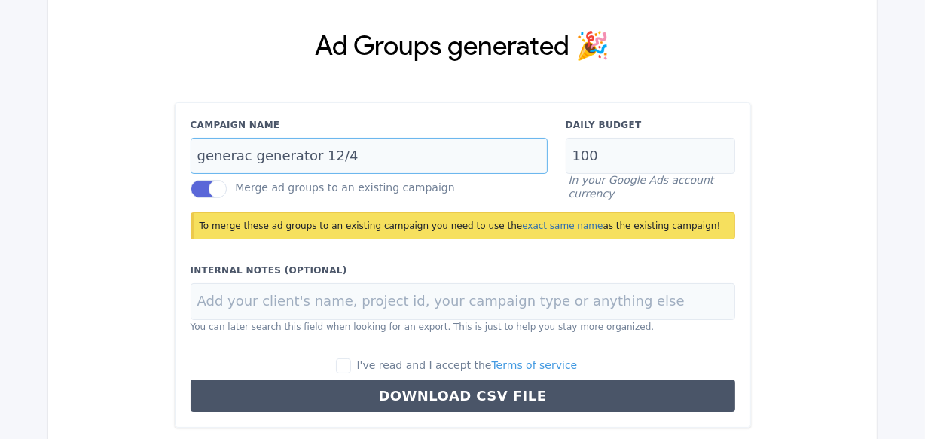
drag, startPoint x: 358, startPoint y: 158, endPoint x: 311, endPoint y: 151, distance: 48.0
click at [311, 151] on input "generac generator 12/4" at bounding box center [369, 156] width 357 height 37
type input "generac generator @@"
click at [351, 366] on input "I've read and I accept the Terms of service" at bounding box center [343, 365] width 15 height 15
checkbox input "true"
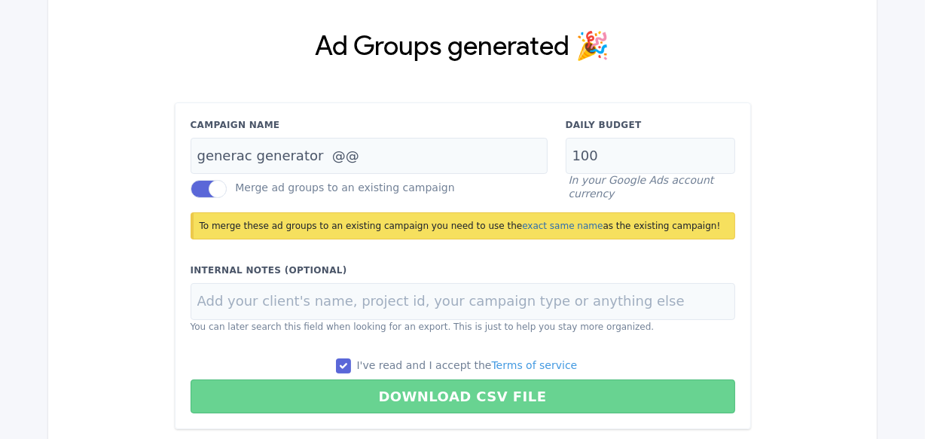
click at [449, 398] on button "Download CSV File" at bounding box center [463, 397] width 544 height 34
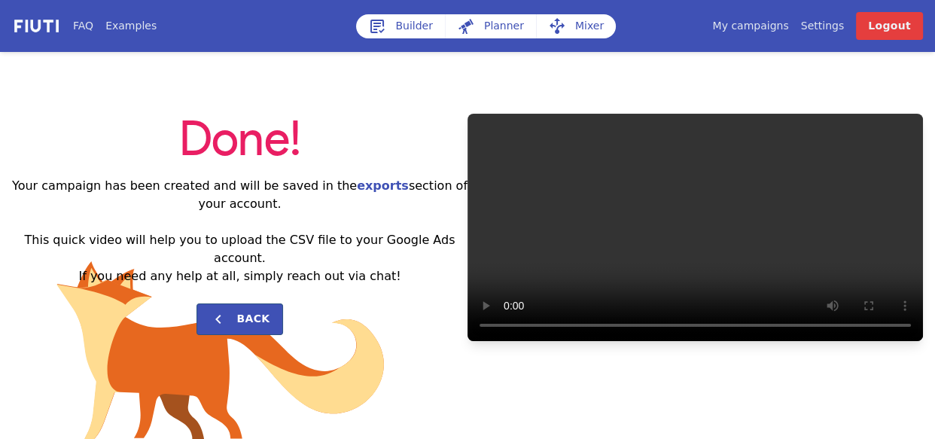
click at [764, 26] on link "My campaigns" at bounding box center [750, 26] width 76 height 16
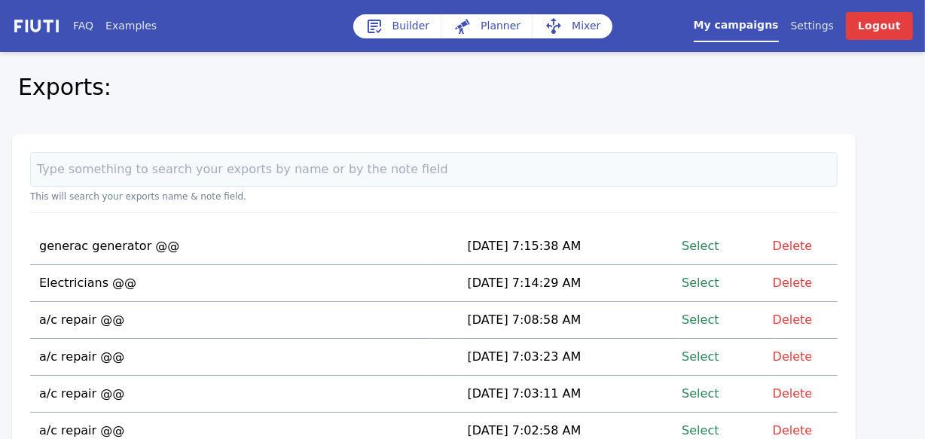
click at [704, 243] on link "Select" at bounding box center [700, 246] width 37 height 20
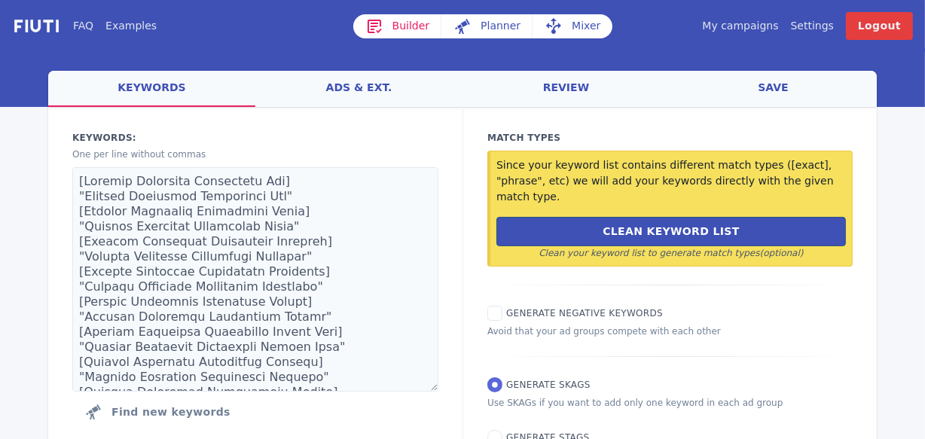
click at [578, 19] on link "Mixer" at bounding box center [572, 26] width 80 height 24
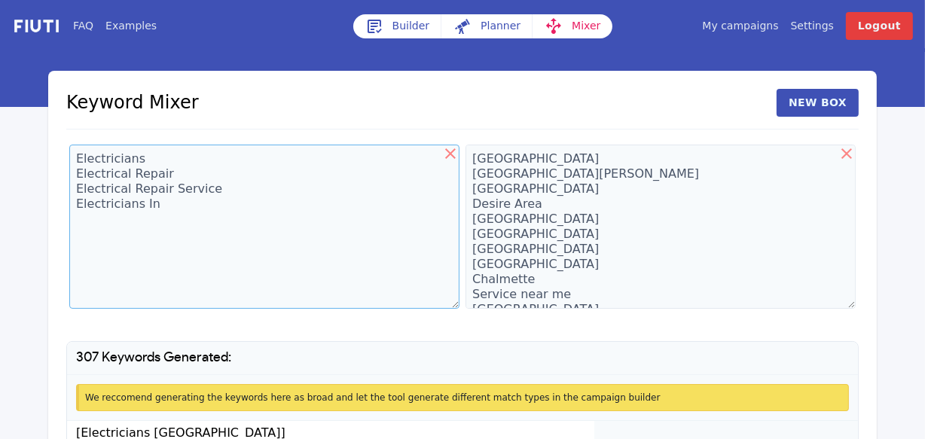
drag, startPoint x: 160, startPoint y: 209, endPoint x: 98, endPoint y: 208, distance: 62.5
click at [88, 206] on textarea "Electricians Electrical Repair Electrical Repair Service Electricians In" at bounding box center [264, 227] width 390 height 164
click at [158, 207] on textarea "Electricians Electrical Repair Electrical Repair Service Electricians In" at bounding box center [264, 227] width 390 height 164
drag, startPoint x: 158, startPoint y: 206, endPoint x: 75, endPoint y: 157, distance: 97.3
click at [75, 157] on textarea "Electricians Electrical Repair Electrical Repair Service Electricians In" at bounding box center [264, 227] width 390 height 164
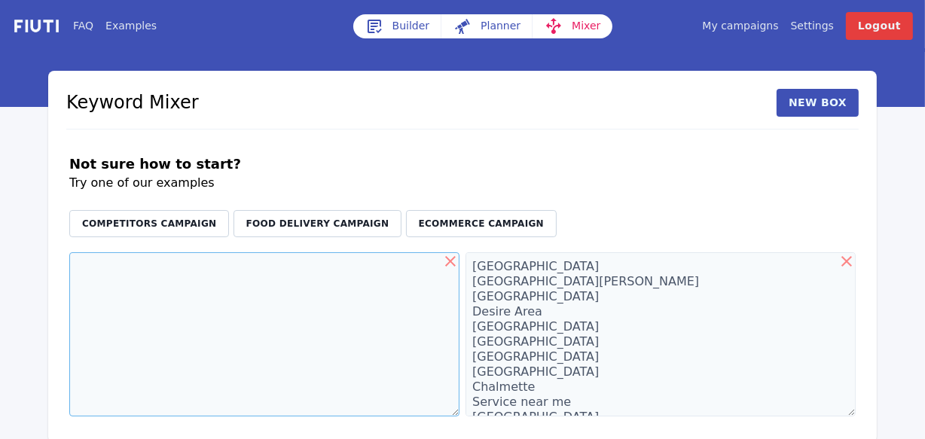
click at [114, 255] on textarea at bounding box center [264, 334] width 390 height 164
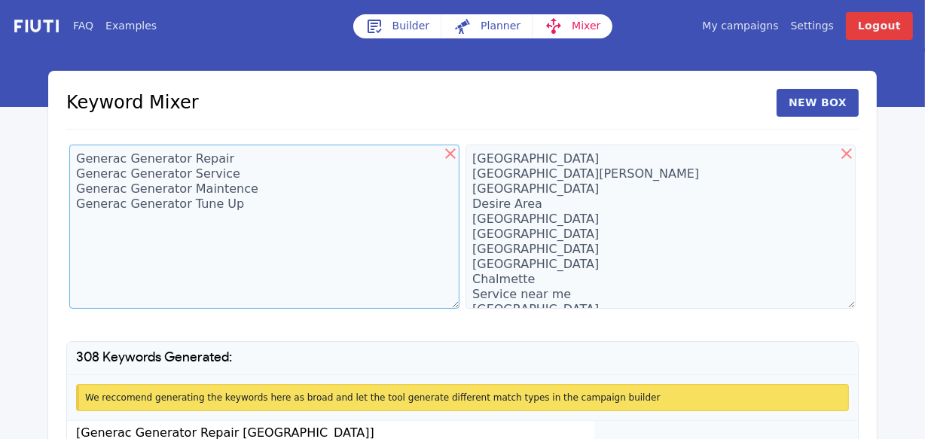
drag, startPoint x: 211, startPoint y: 195, endPoint x: 193, endPoint y: 254, distance: 61.5
click at [193, 254] on textarea "Generac Generator Repair Generac Generator Service Generac Generator Maintence …" at bounding box center [264, 227] width 390 height 164
click at [236, 189] on textarea "Generac Generator Repair Generac Generator Service Generac Generator Maintence …" at bounding box center [264, 227] width 390 height 164
click at [218, 256] on textarea "Generac Generator Repair Generac Generator Service Generac Generator Maintenanc…" at bounding box center [264, 227] width 390 height 164
click at [226, 156] on textarea "Generac Generator Repair Generac Generator Service Generac Generator Maintenanc…" at bounding box center [264, 227] width 390 height 164
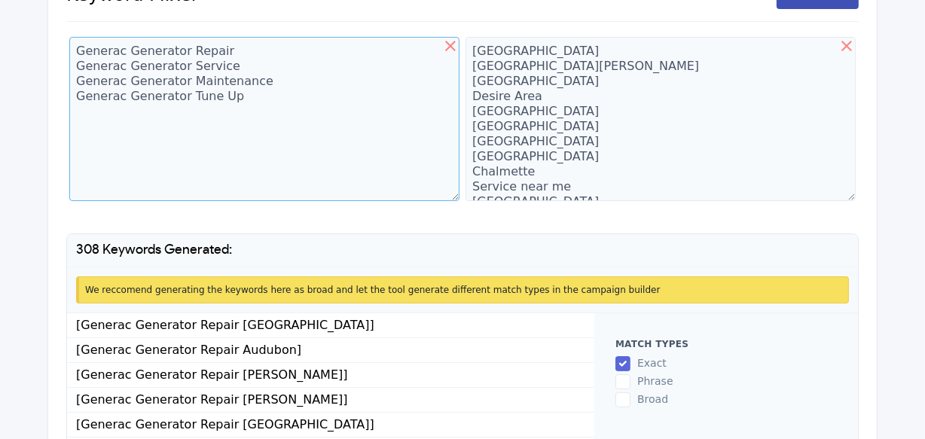
scroll to position [181, 0]
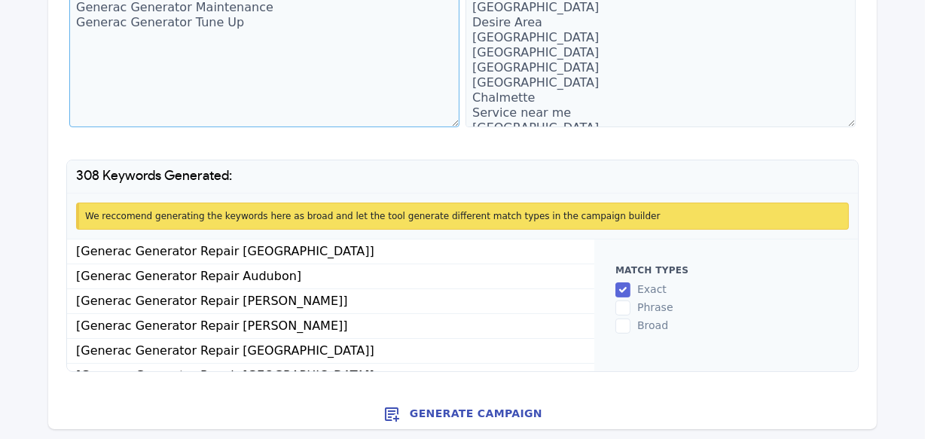
click at [241, 23] on textarea "Generac Generator Repair Generac Generator Service Generac Generator Maintenanc…" at bounding box center [264, 45] width 390 height 164
type textarea "Generac Generator Repair Generac Generator Service Generac Generator Maintenanc…"
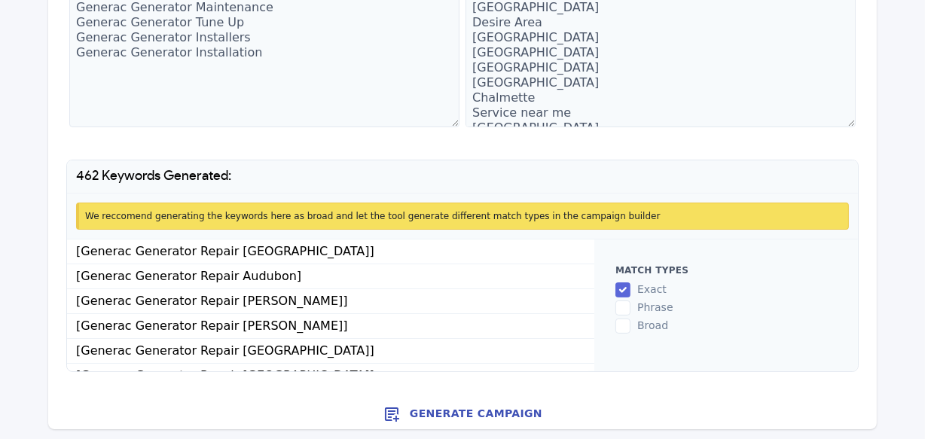
click at [490, 413] on button "Generate Campaign" at bounding box center [462, 414] width 828 height 30
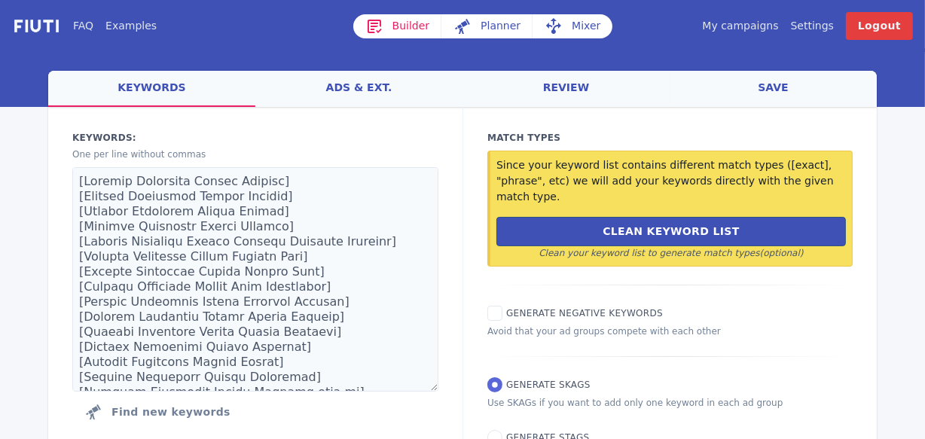
click at [772, 86] on link "save" at bounding box center [772, 89] width 207 height 36
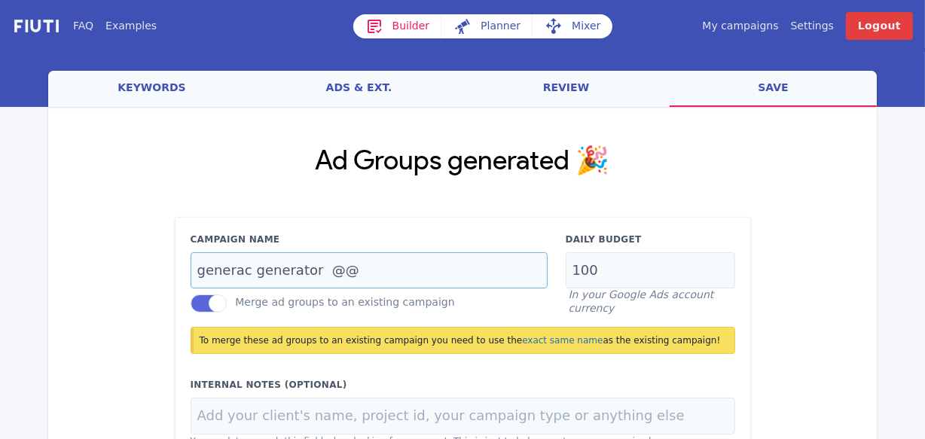
click at [352, 271] on input "generac generator @@" at bounding box center [369, 270] width 357 height 37
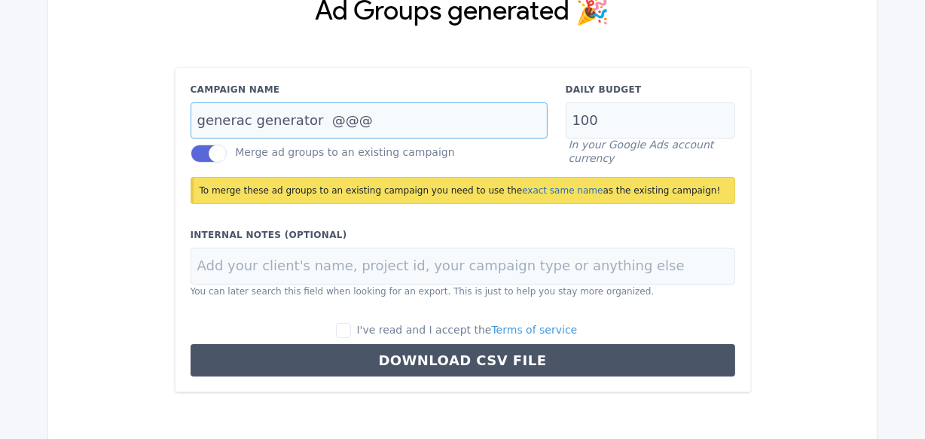
scroll to position [184, 0]
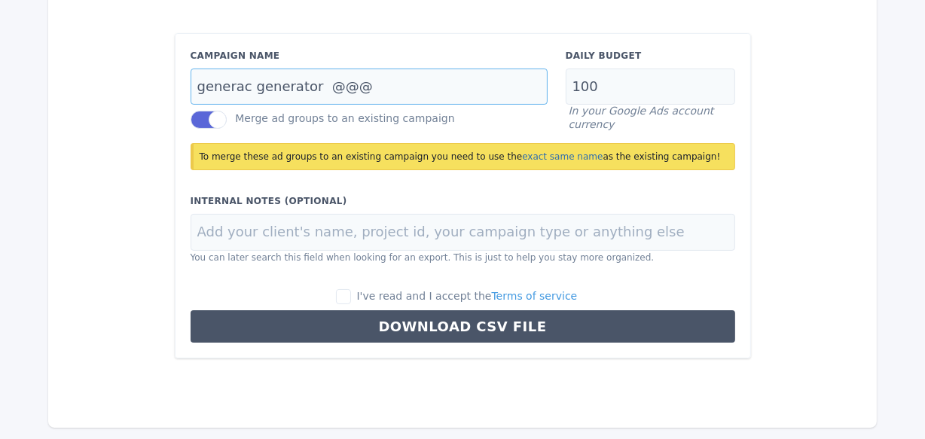
type input "generac generator @@@"
click at [351, 297] on input "I've read and I accept the Terms of service" at bounding box center [343, 296] width 15 height 15
checkbox input "true"
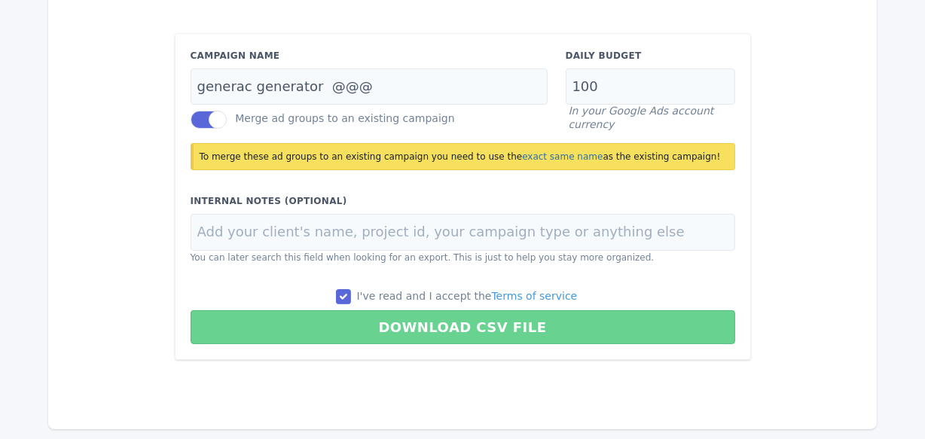
click at [453, 323] on button "Download CSV File" at bounding box center [463, 327] width 544 height 34
